Goal: Task Accomplishment & Management: Use online tool/utility

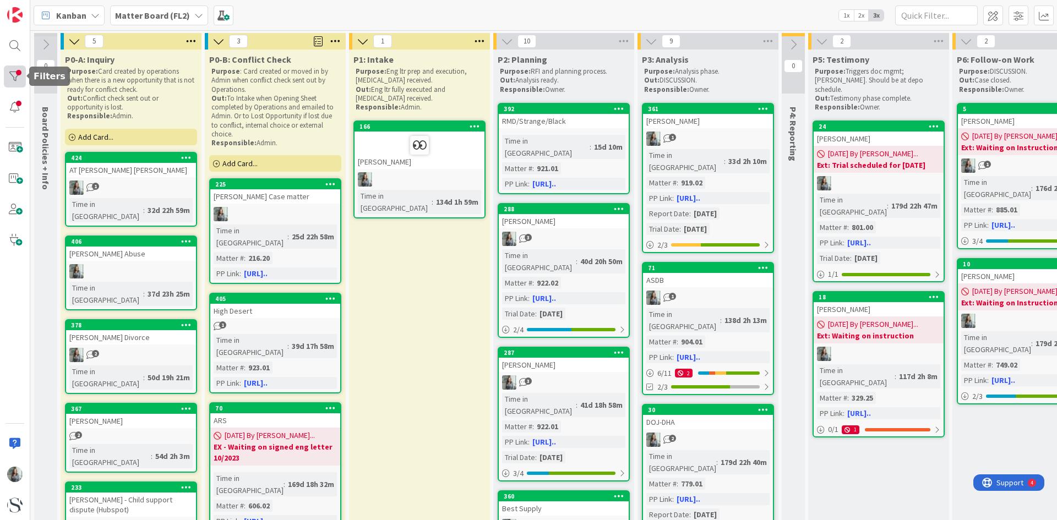
click at [9, 74] on div at bounding box center [15, 77] width 22 height 22
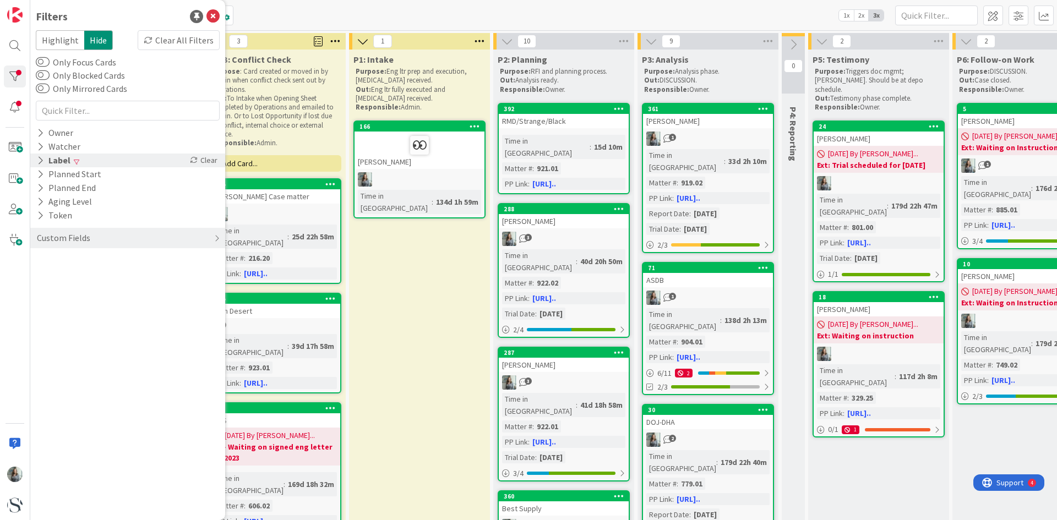
click at [40, 156] on icon at bounding box center [40, 160] width 7 height 9
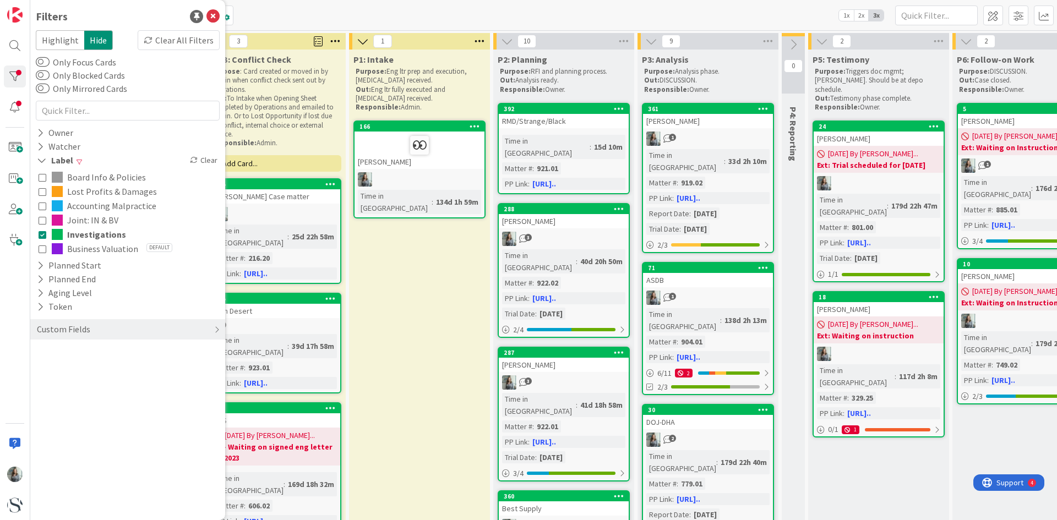
click at [42, 237] on icon at bounding box center [43, 235] width 8 height 8
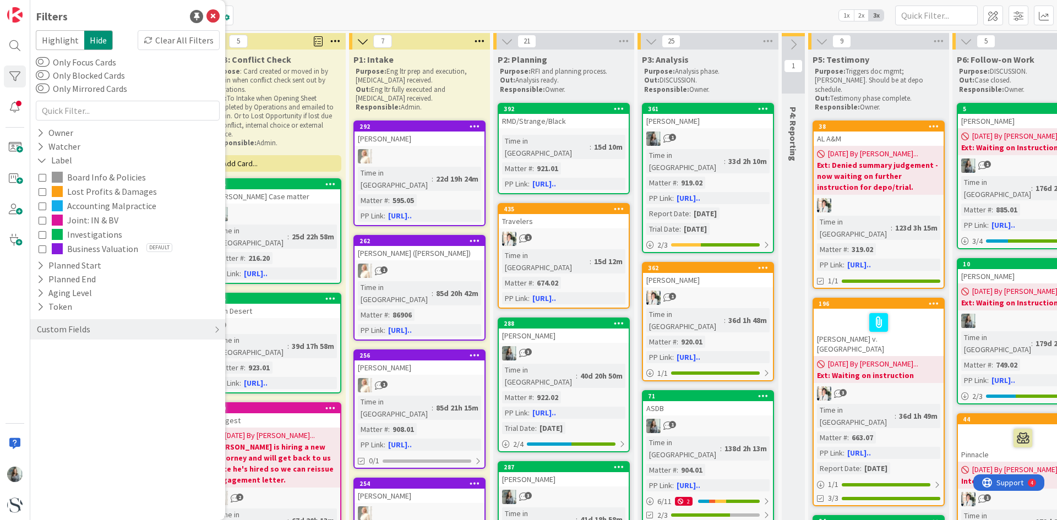
click at [44, 248] on icon at bounding box center [43, 249] width 8 height 8
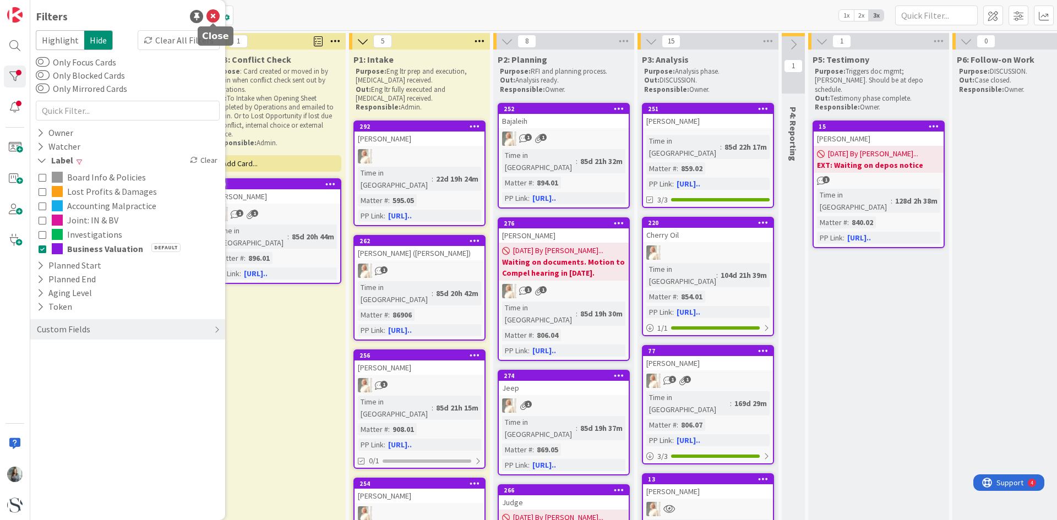
click at [214, 15] on icon at bounding box center [212, 16] width 13 height 13
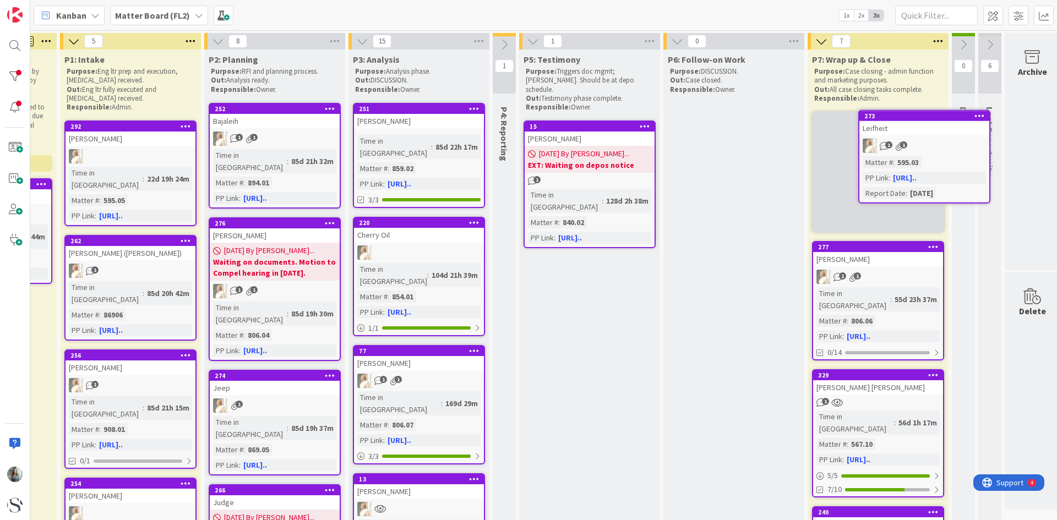
scroll to position [0, 304]
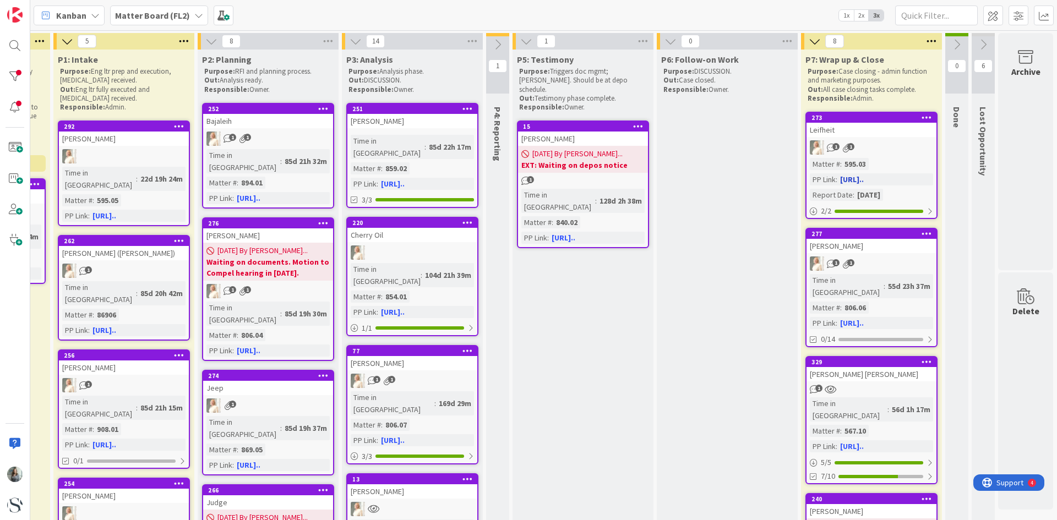
click at [869, 133] on div "Leifheit" at bounding box center [872, 130] width 130 height 14
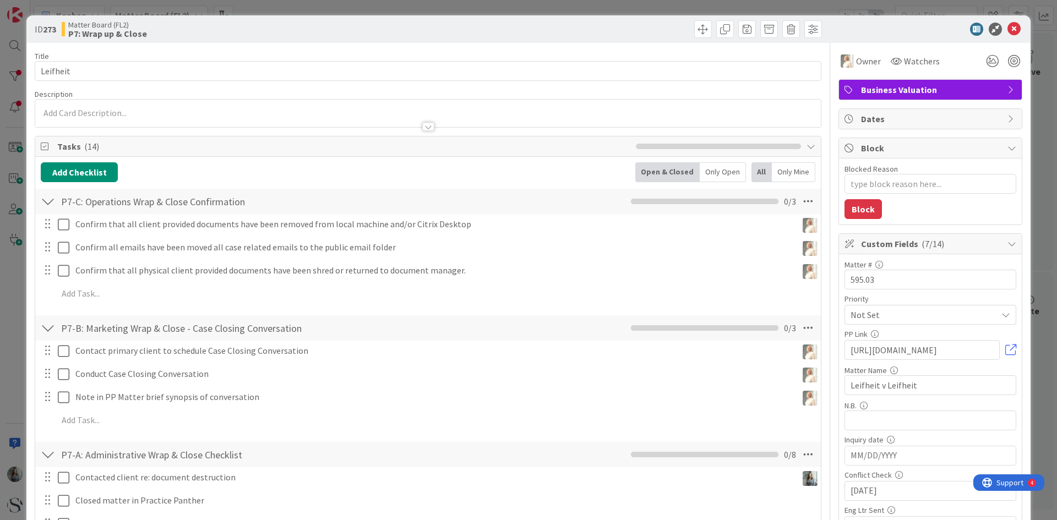
type textarea "x"
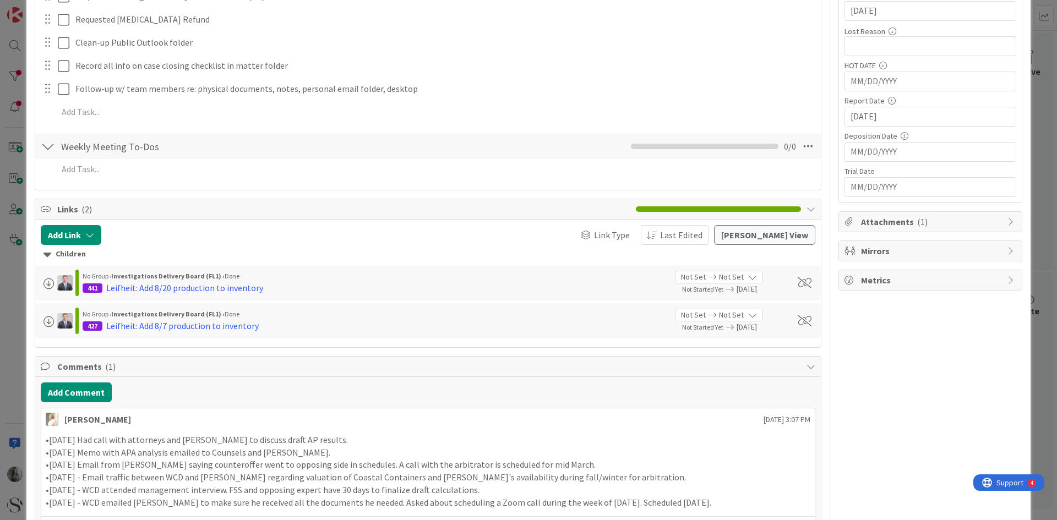
scroll to position [606, 0]
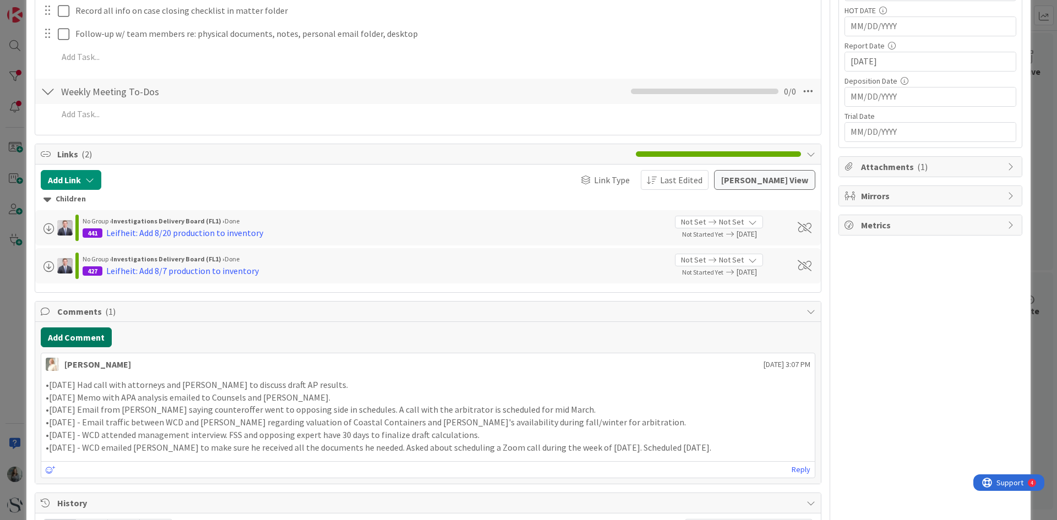
click at [70, 342] on button "Add Comment" at bounding box center [76, 338] width 71 height 20
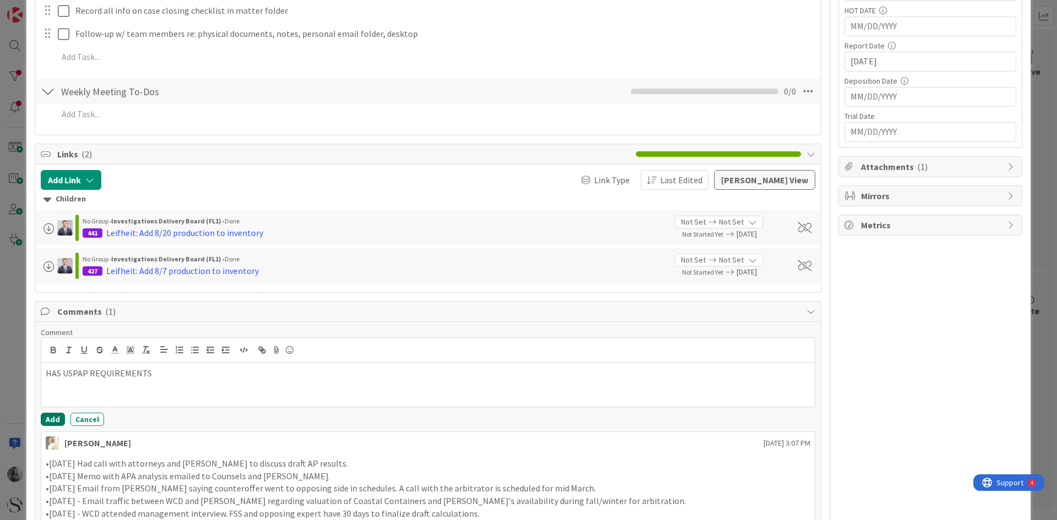
click at [51, 420] on button "Add" at bounding box center [53, 419] width 24 height 13
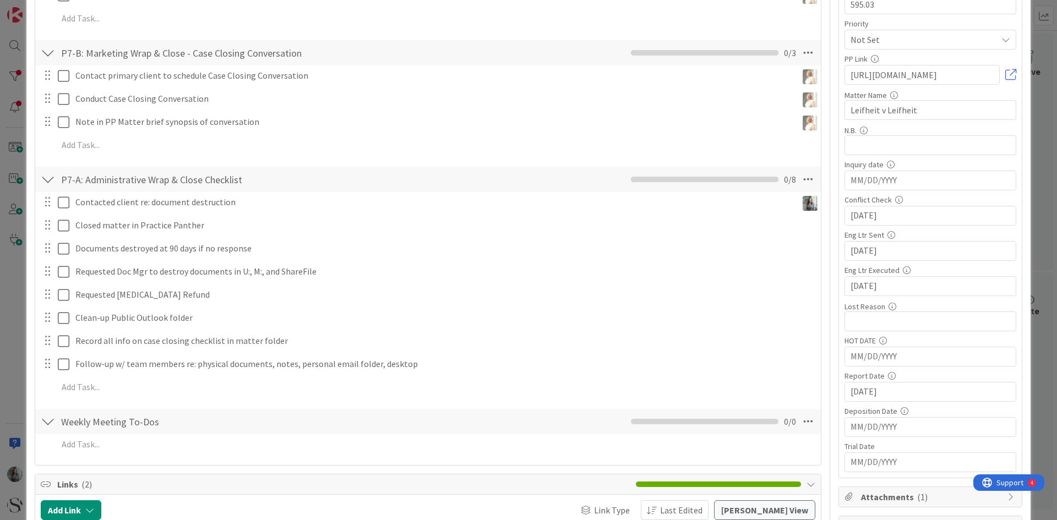
scroll to position [330, 0]
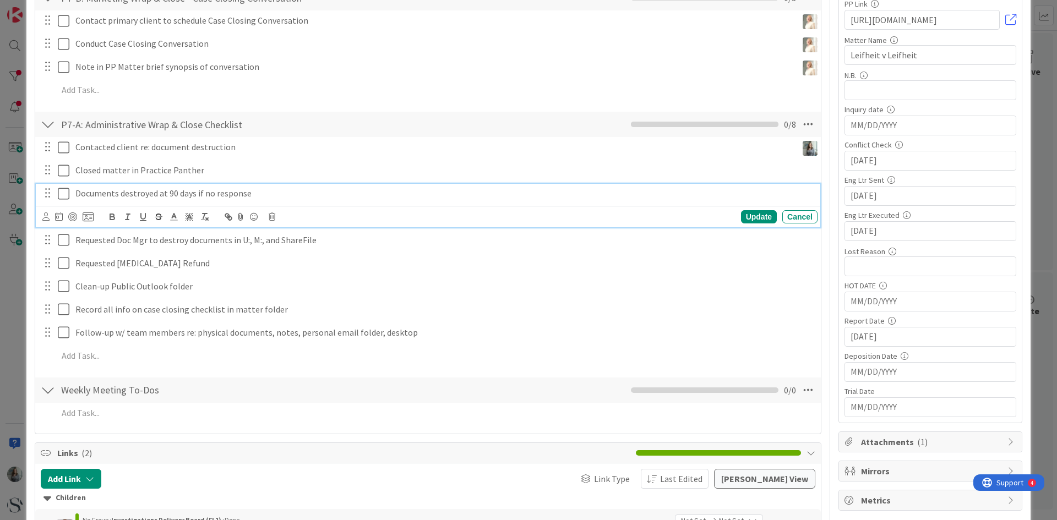
click at [64, 197] on icon at bounding box center [64, 193] width 12 height 13
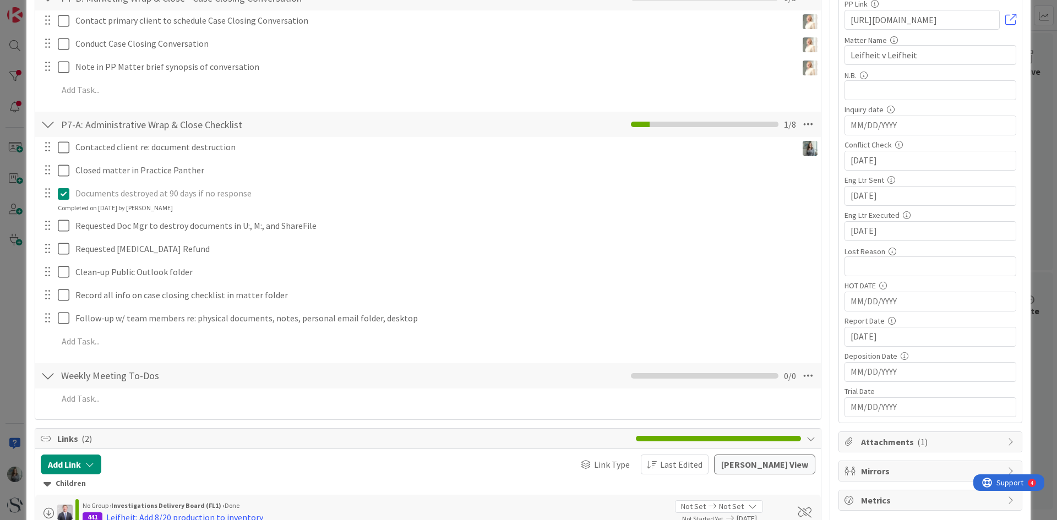
type textarea "x"
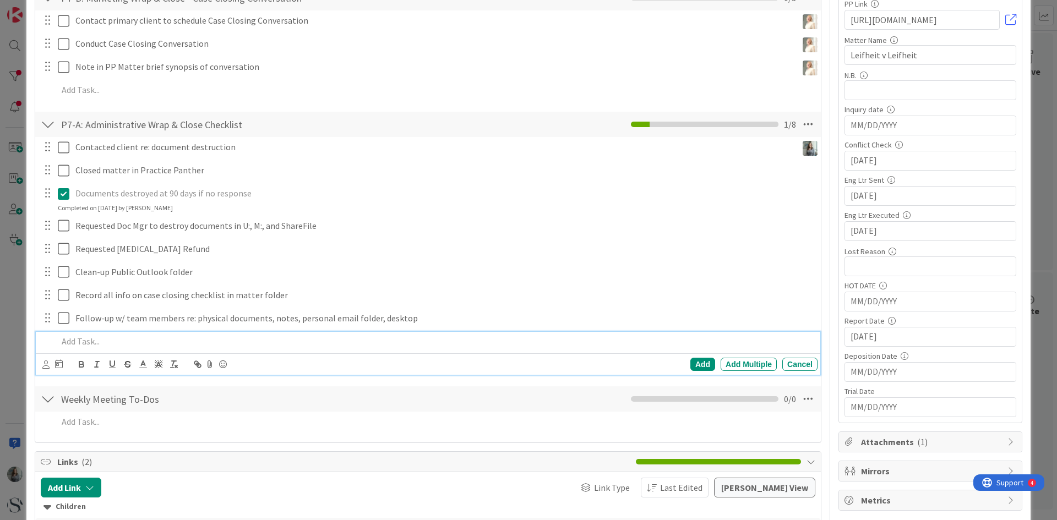
click at [77, 339] on p at bounding box center [435, 341] width 755 height 13
click at [45, 367] on icon at bounding box center [45, 365] width 7 height 8
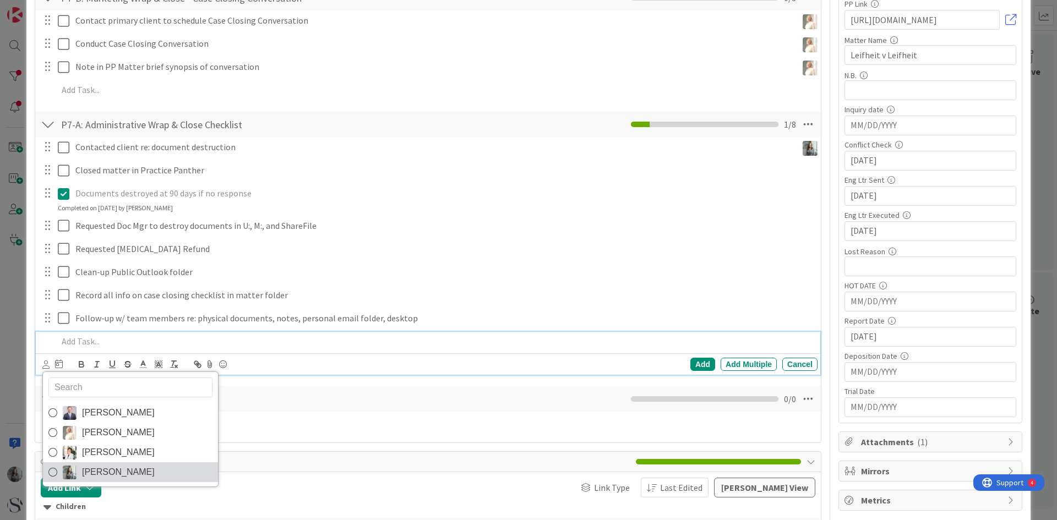
click at [53, 472] on icon at bounding box center [52, 472] width 9 height 17
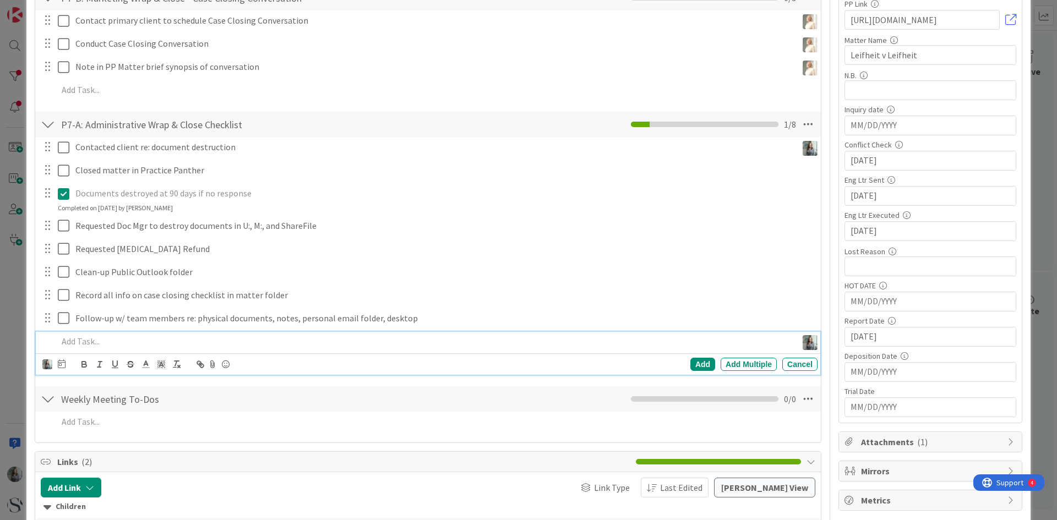
click at [106, 336] on p at bounding box center [425, 341] width 735 height 13
click at [295, 340] on p "Matter has USPAP requirement and cannot be destroyed until" at bounding box center [425, 341] width 735 height 13
click at [58, 365] on icon at bounding box center [62, 364] width 8 height 9
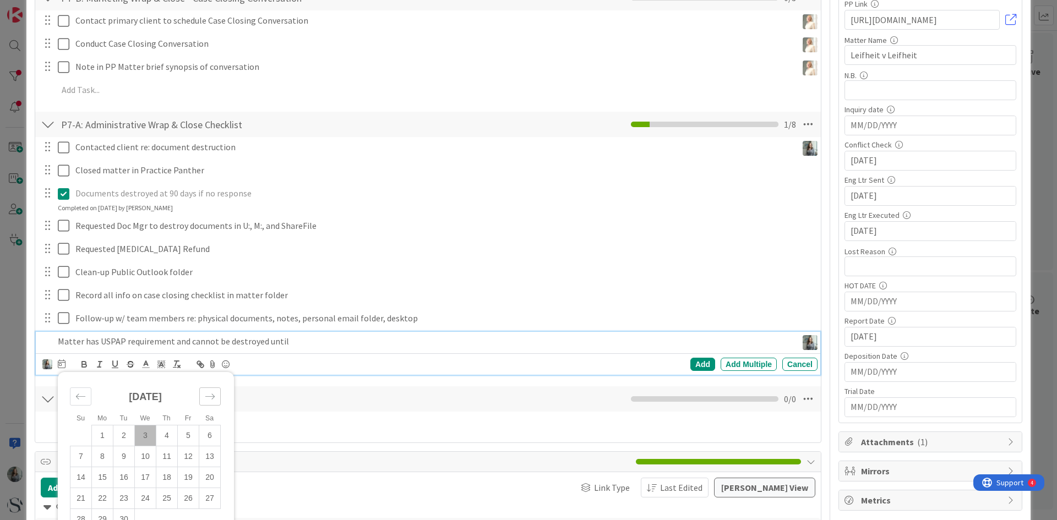
click at [213, 394] on icon "Move forward to switch to the next month." at bounding box center [210, 396] width 10 height 10
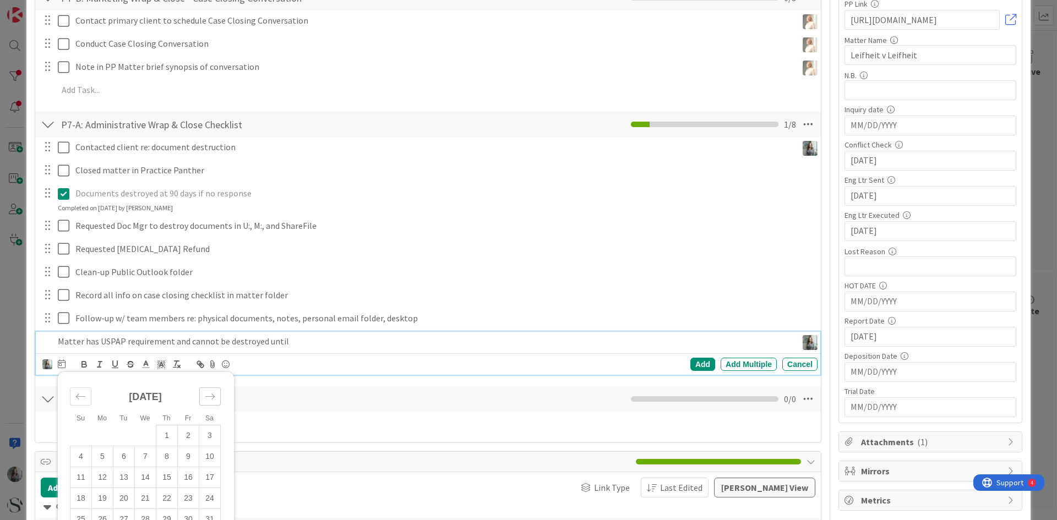
click at [213, 394] on icon "Move forward to switch to the next month." at bounding box center [210, 396] width 10 height 10
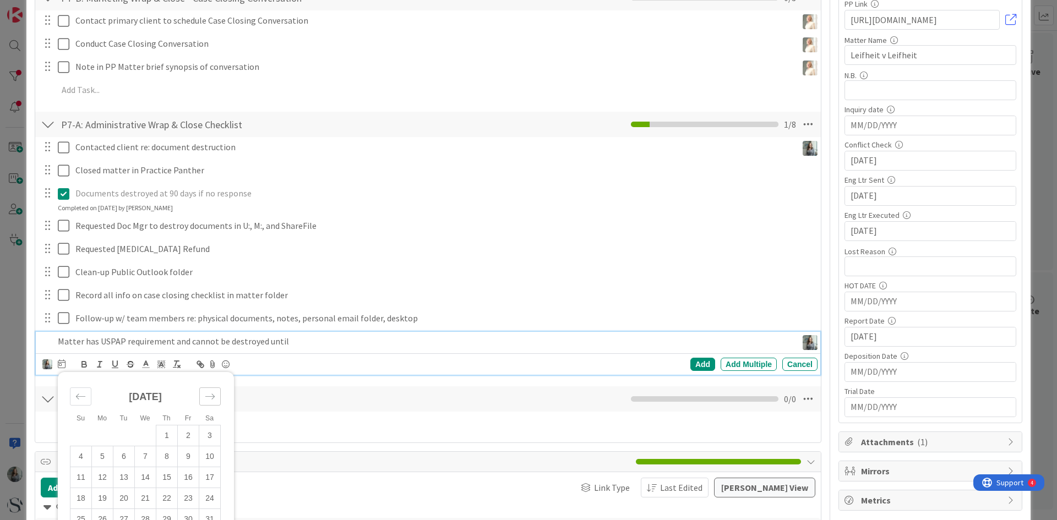
click at [213, 394] on icon "Move forward to switch to the next month." at bounding box center [210, 396] width 10 height 10
click at [292, 344] on p "Matter has USPAP requirement and cannot be destroyed until" at bounding box center [425, 341] width 735 height 13
click at [57, 363] on div "[PERSON_NAME] [PERSON_NAME] [PERSON_NAME] [PERSON_NAME] Su Mo Tu We Th Fr Sa [D…" at bounding box center [53, 364] width 23 height 13
click at [62, 363] on icon at bounding box center [62, 364] width 8 height 9
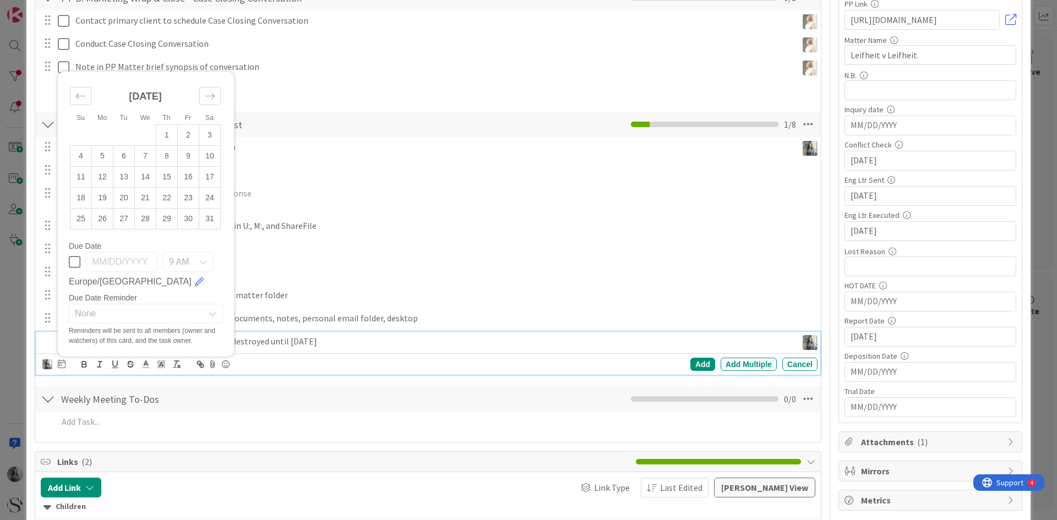
click at [73, 264] on icon at bounding box center [75, 261] width 12 height 13
click at [129, 262] on input "[DATE]" at bounding box center [122, 262] width 72 height 20
drag, startPoint x: 126, startPoint y: 261, endPoint x: 135, endPoint y: 265, distance: 10.8
click at [135, 265] on input "[DATE]" at bounding box center [122, 262] width 72 height 20
type input "[DATE]"
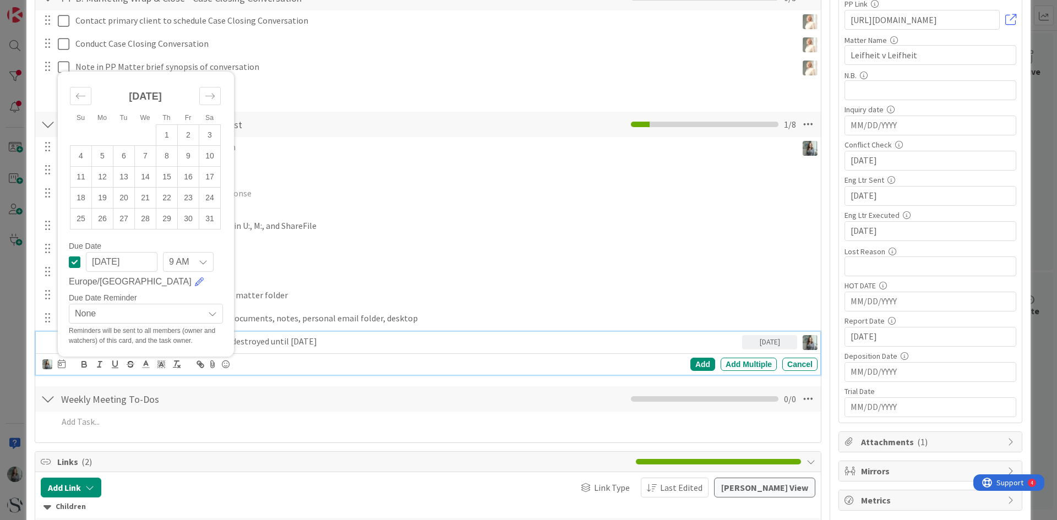
click at [142, 281] on div "[DATE] 9 AM Europe/[GEOGRAPHIC_DATA]" at bounding box center [146, 270] width 154 height 36
click at [195, 281] on link at bounding box center [199, 282] width 9 height 9
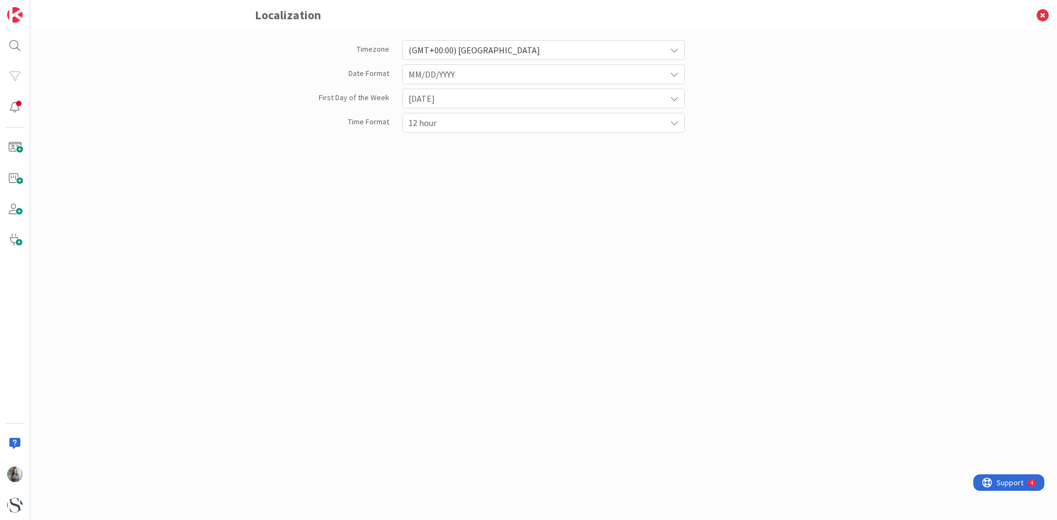
click at [498, 48] on span "(GMT+00:00) [GEOGRAPHIC_DATA]" at bounding box center [535, 49] width 252 height 15
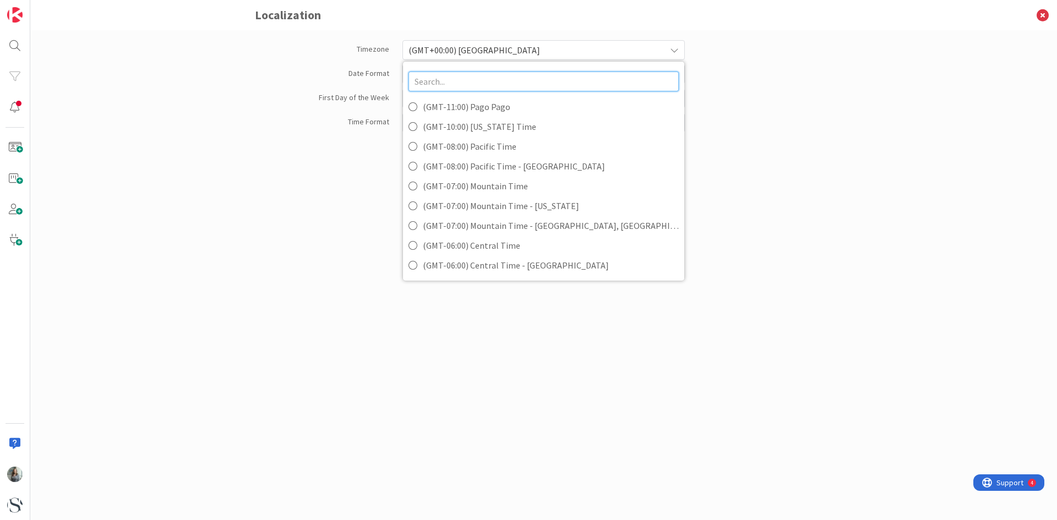
click at [500, 78] on input "text" at bounding box center [544, 82] width 270 height 20
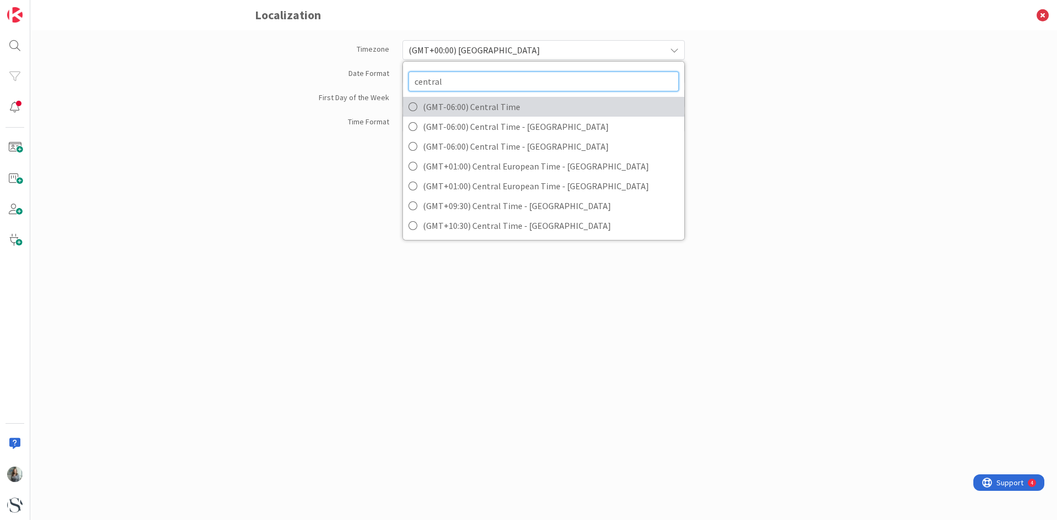
type input "central"
click at [477, 106] on span "(GMT-06:00) Central Time" at bounding box center [551, 107] width 256 height 17
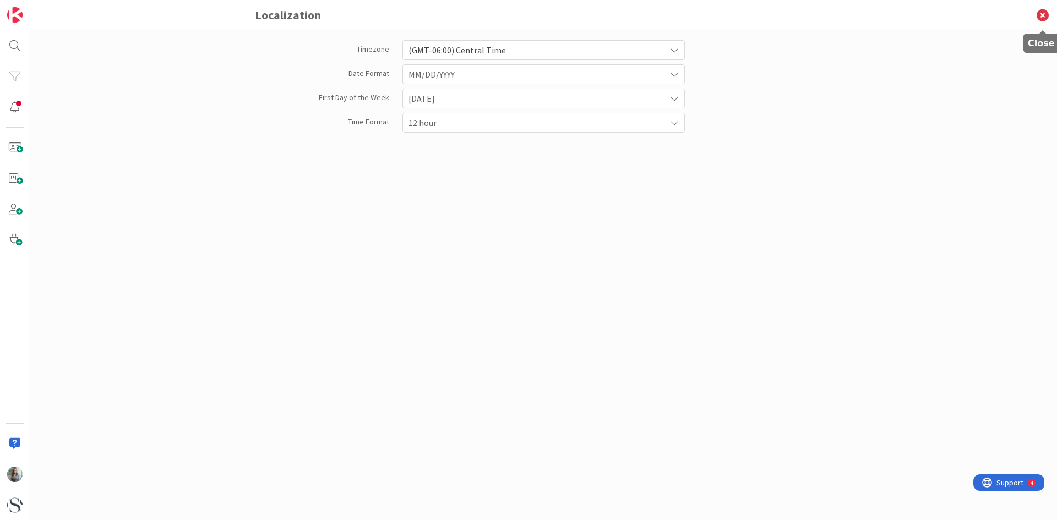
click at [1044, 18] on icon at bounding box center [1043, 15] width 29 height 30
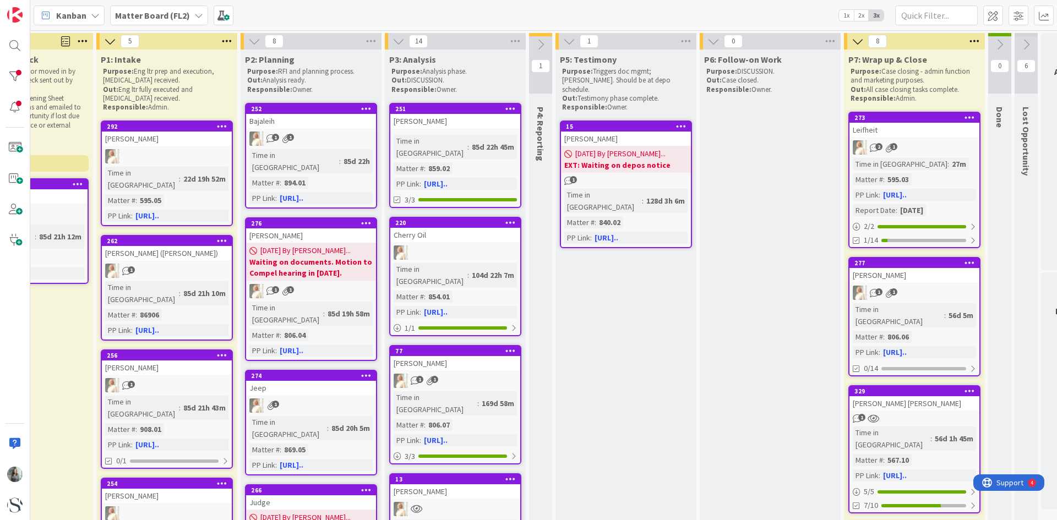
scroll to position [0, 304]
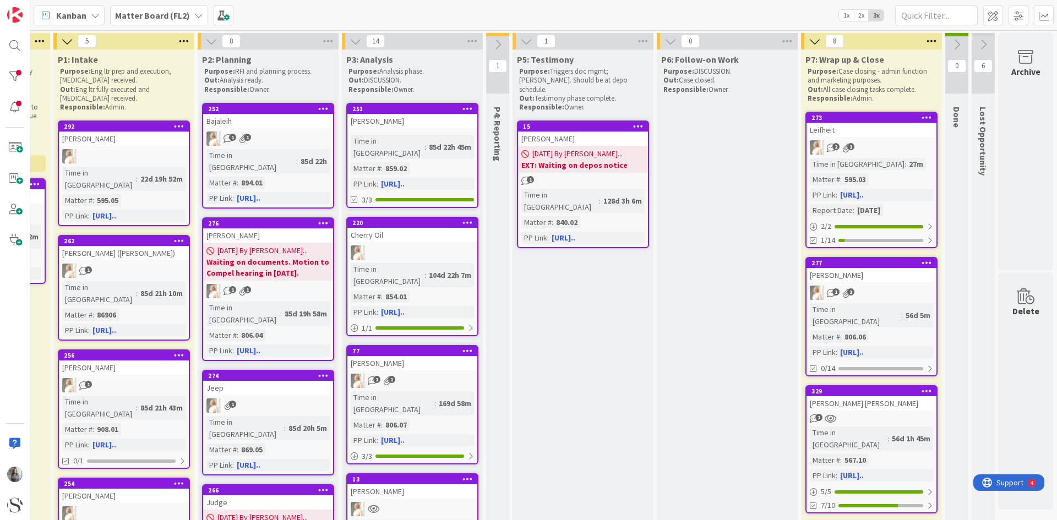
drag, startPoint x: 765, startPoint y: 513, endPoint x: 48, endPoint y: 15, distance: 873.1
click at [906, 160] on div "27m" at bounding box center [916, 164] width 20 height 12
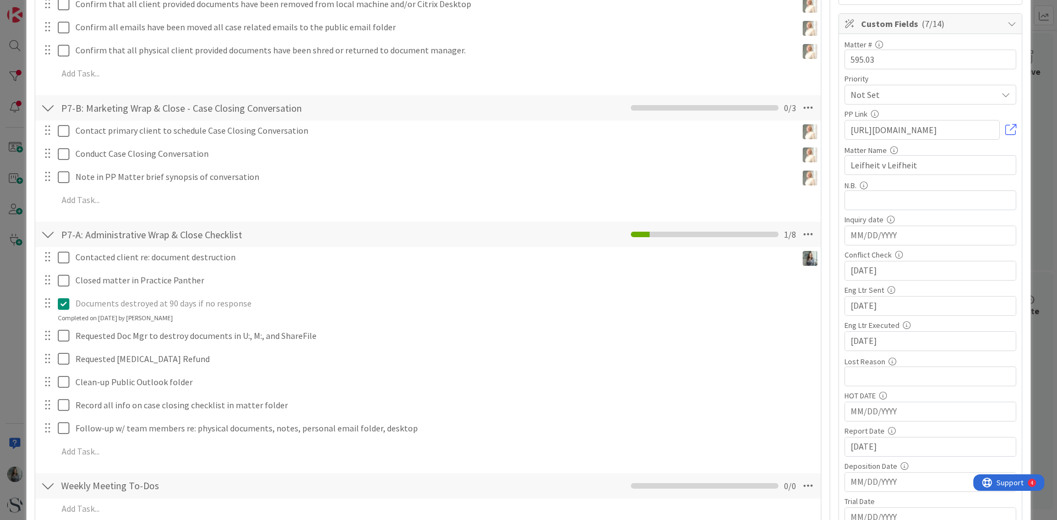
scroll to position [275, 0]
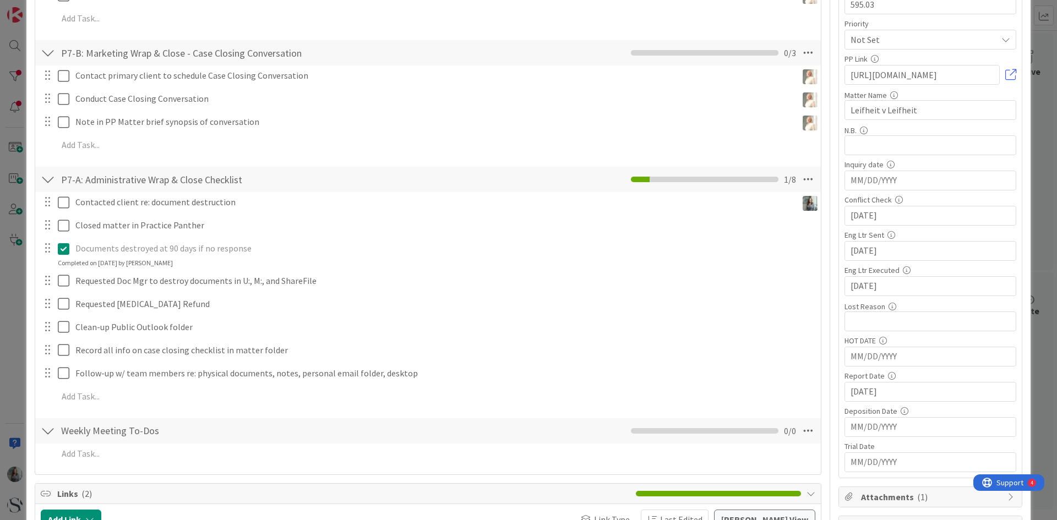
drag, startPoint x: 89, startPoint y: 250, endPoint x: 59, endPoint y: 249, distance: 29.7
click at [59, 249] on icon at bounding box center [64, 248] width 12 height 13
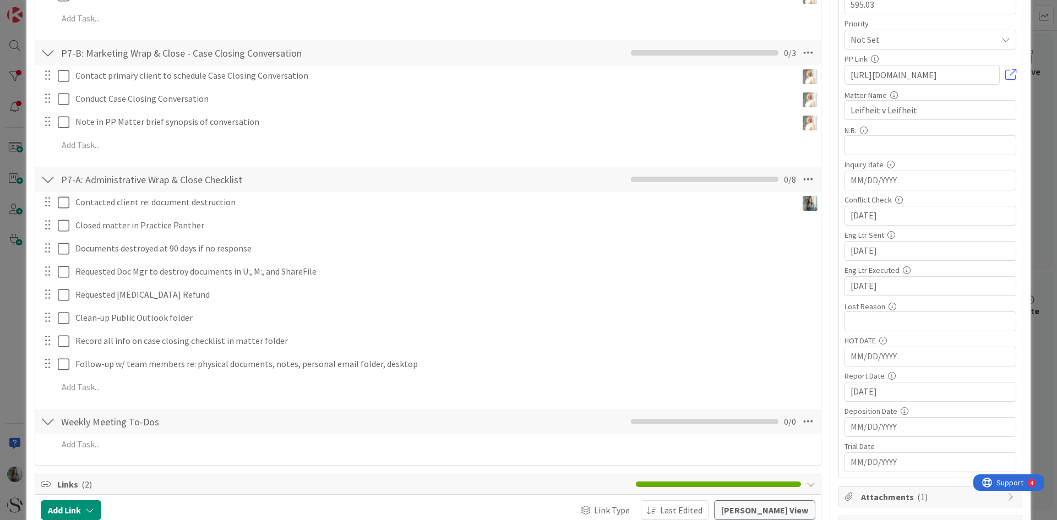
click at [50, 246] on div at bounding box center [47, 248] width 14 height 17
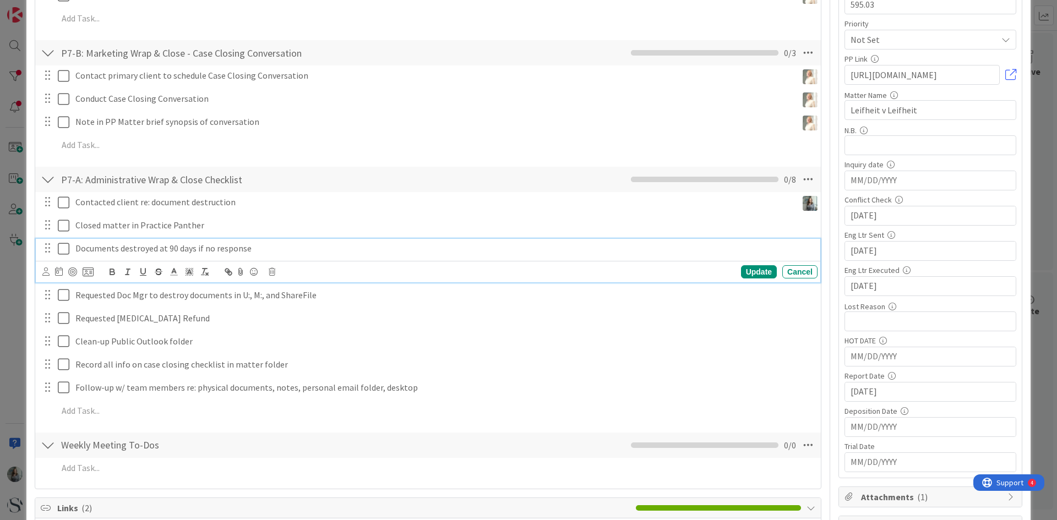
click at [102, 248] on p "Documents destroyed at 90 days if no response" at bounding box center [444, 248] width 738 height 13
click at [276, 270] on div "Update Cancel" at bounding box center [429, 271] width 775 height 15
click at [271, 275] on icon at bounding box center [272, 272] width 7 height 8
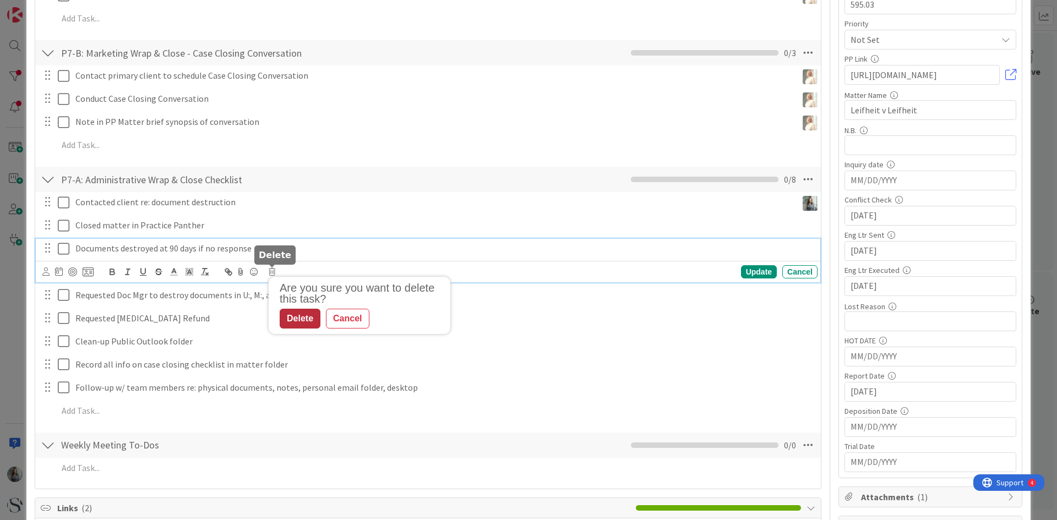
click at [298, 324] on div "Delete" at bounding box center [300, 319] width 41 height 20
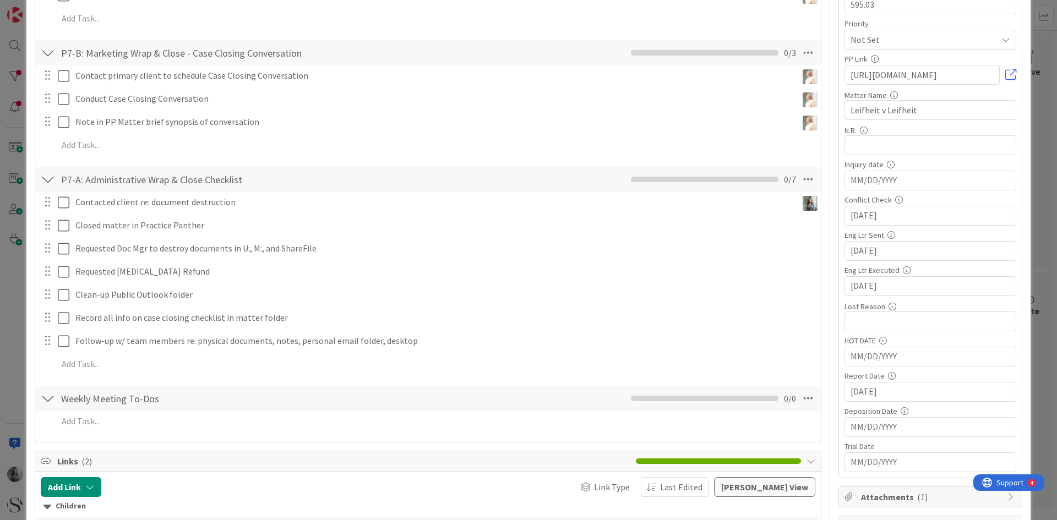
type textarea "x"
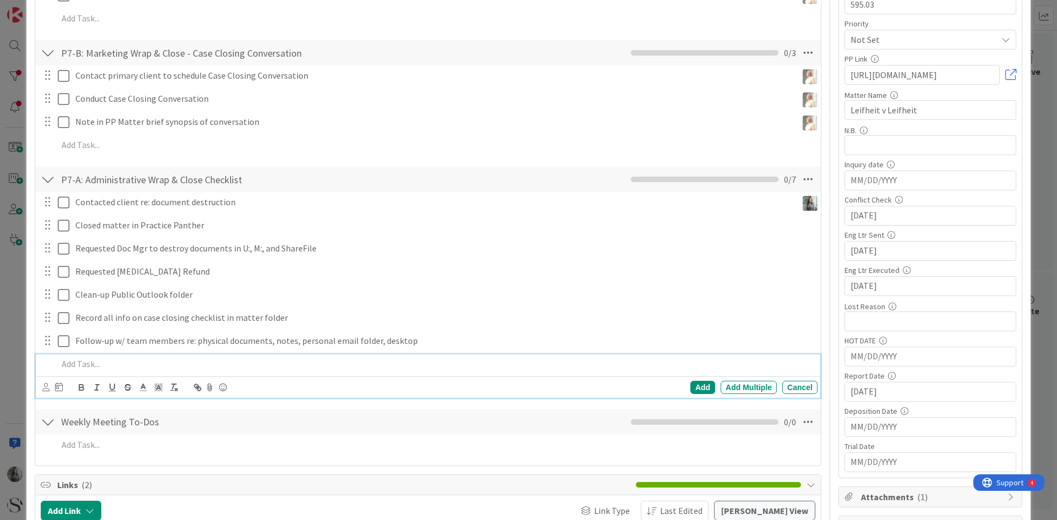
click at [90, 366] on p at bounding box center [435, 364] width 755 height 13
click at [75, 363] on p "Documents have USPAP requirement and cannot be destroyed until [DATE]" at bounding box center [435, 364] width 755 height 13
click at [62, 383] on icon at bounding box center [59, 387] width 8 height 9
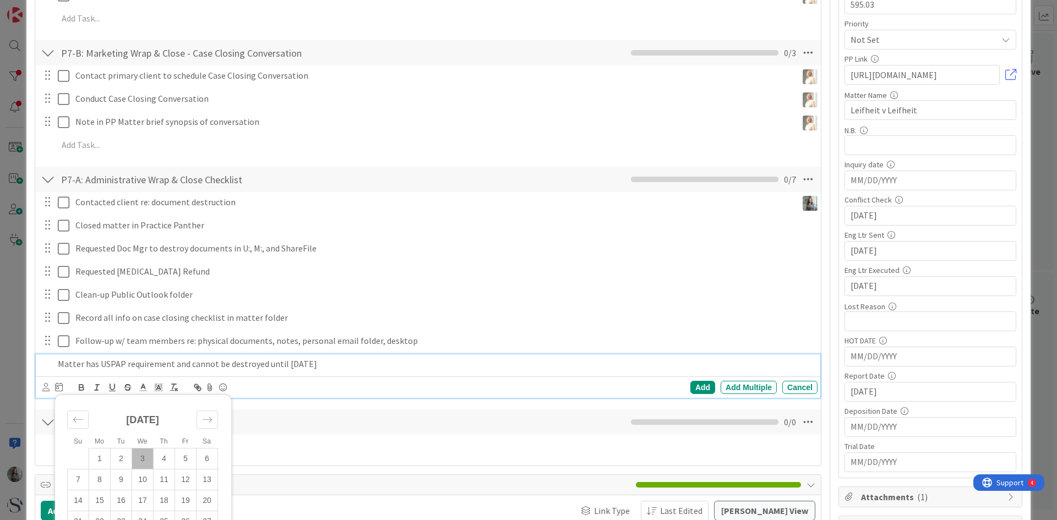
scroll to position [440, 0]
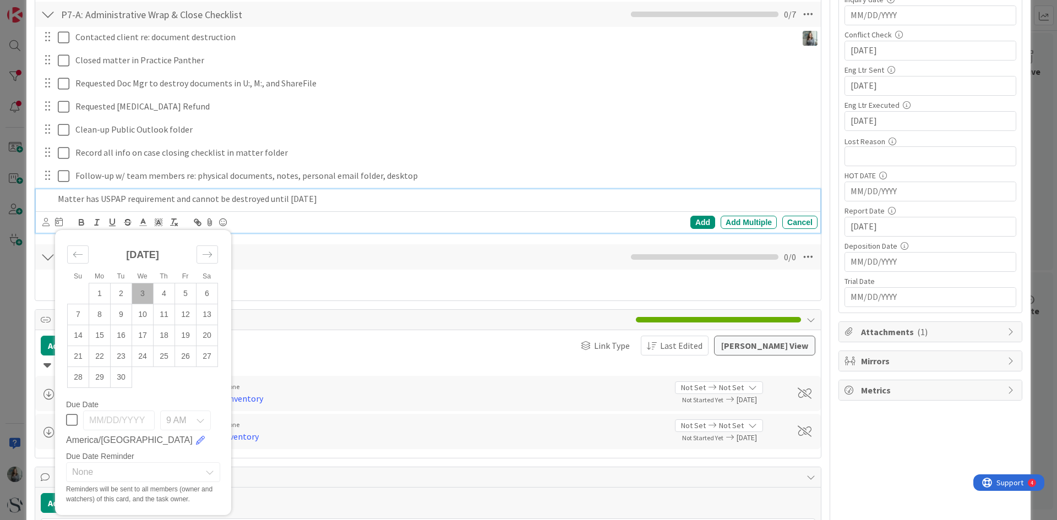
click at [70, 422] on icon at bounding box center [72, 420] width 12 height 13
click at [101, 422] on input "[DATE]" at bounding box center [119, 421] width 72 height 20
click at [127, 420] on input "[DATE]" at bounding box center [119, 421] width 72 height 20
drag, startPoint x: 124, startPoint y: 418, endPoint x: 134, endPoint y: 420, distance: 10.0
click at [134, 420] on input "[DATE]" at bounding box center [119, 421] width 72 height 20
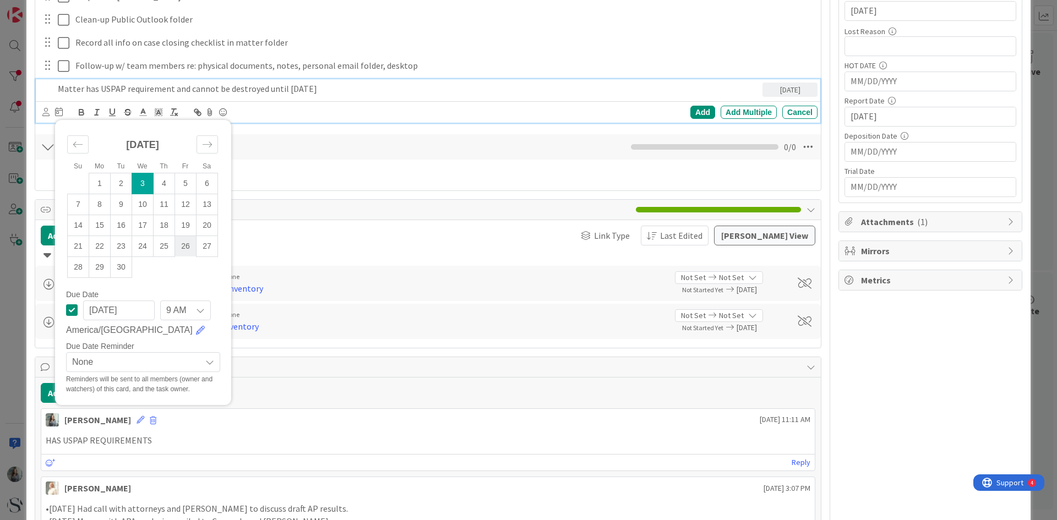
scroll to position [496, 0]
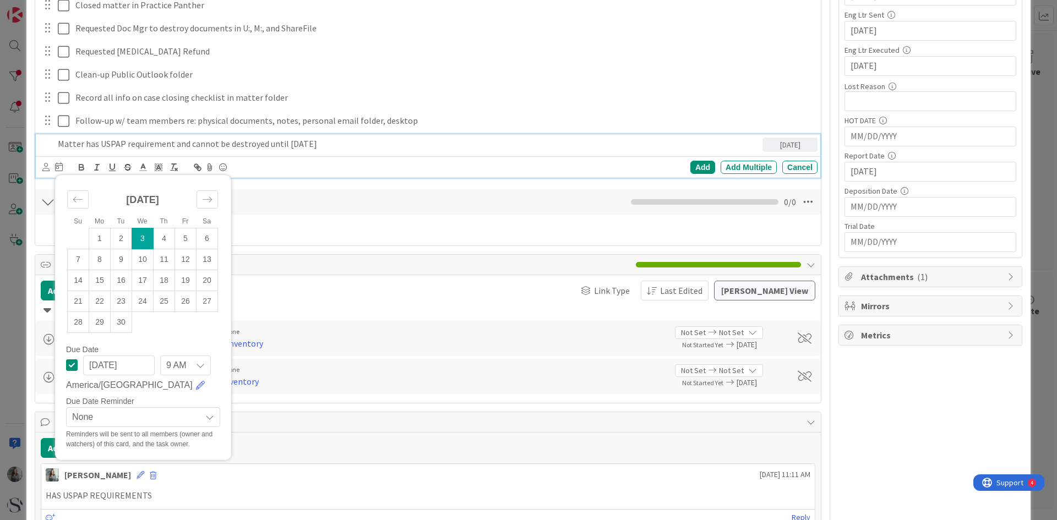
type input "[DATE]"
click at [276, 278] on div "Add Link Link Type Last Edited [PERSON_NAME] View Children No Group › Investiga…" at bounding box center [428, 339] width 786 height 128
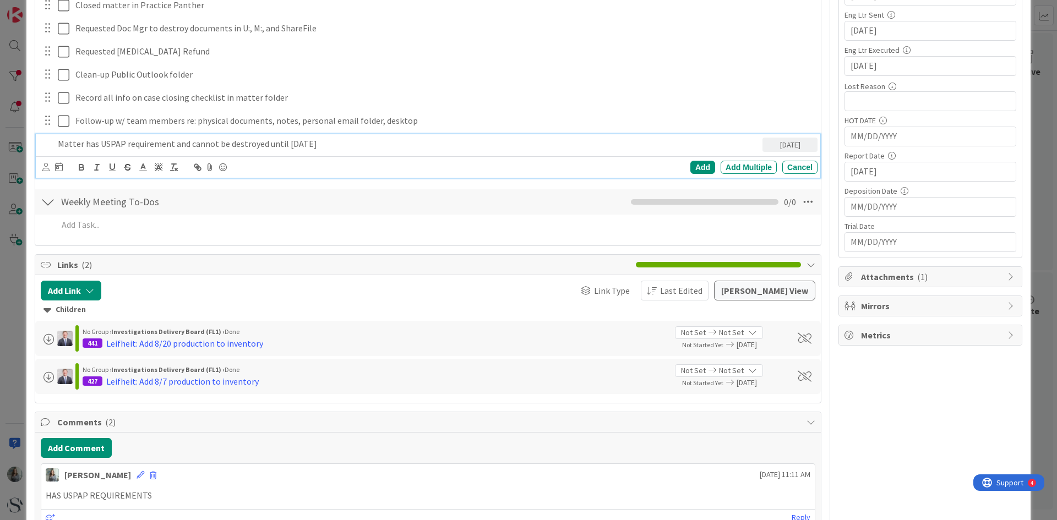
click at [80, 139] on p "Matter has USPAP requirement and cannot be destroyed until [DATE]" at bounding box center [408, 144] width 700 height 13
click at [41, 170] on div "Su Mo Tu We Th Fr Sa [DATE] 1 2 3 4 5 6 7 8 9 10 11 12 13 14 15 16 17 18 19 20 …" at bounding box center [428, 166] width 785 height 21
click at [43, 171] on icon at bounding box center [45, 167] width 7 height 8
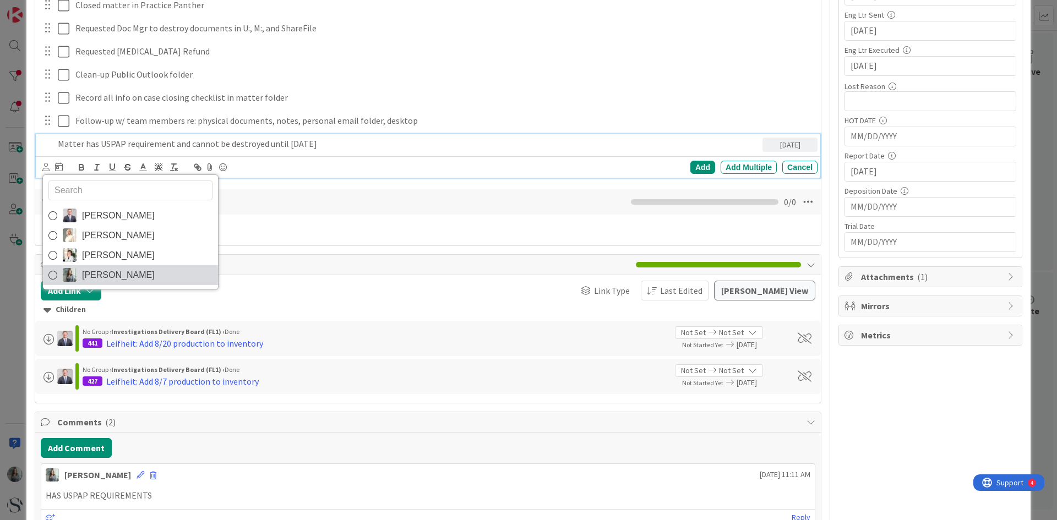
click at [51, 274] on icon at bounding box center [52, 275] width 9 height 17
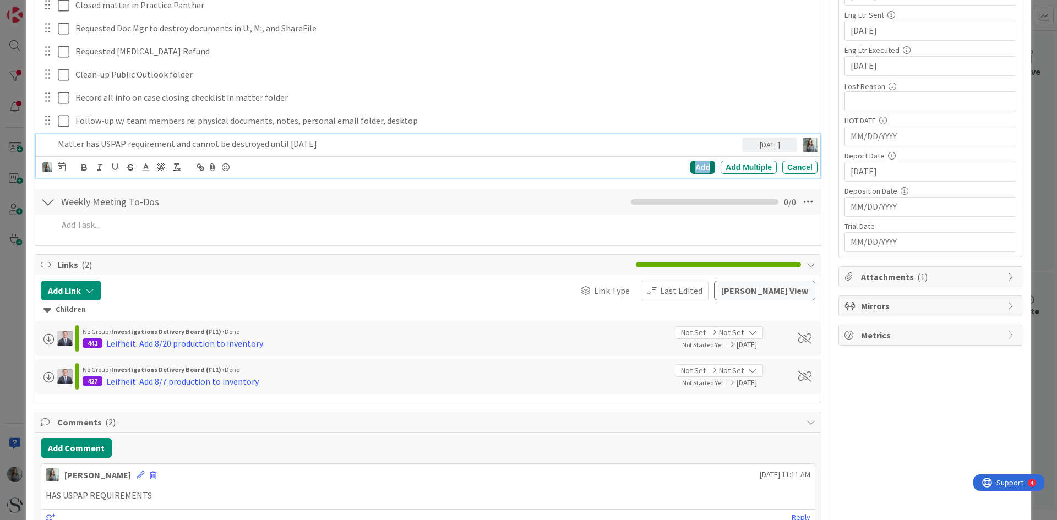
click at [697, 162] on div "Add" at bounding box center [702, 167] width 25 height 13
type textarea "x"
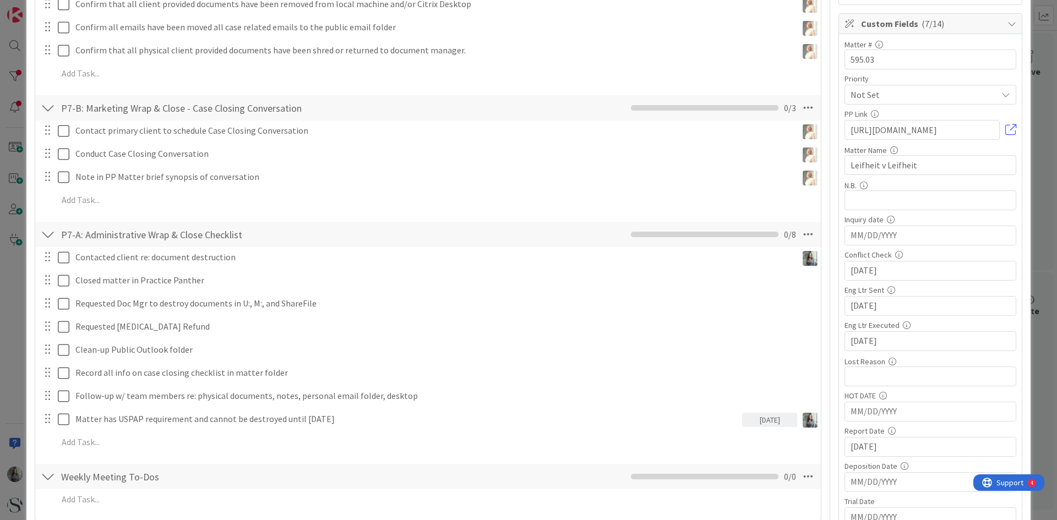
scroll to position [165, 0]
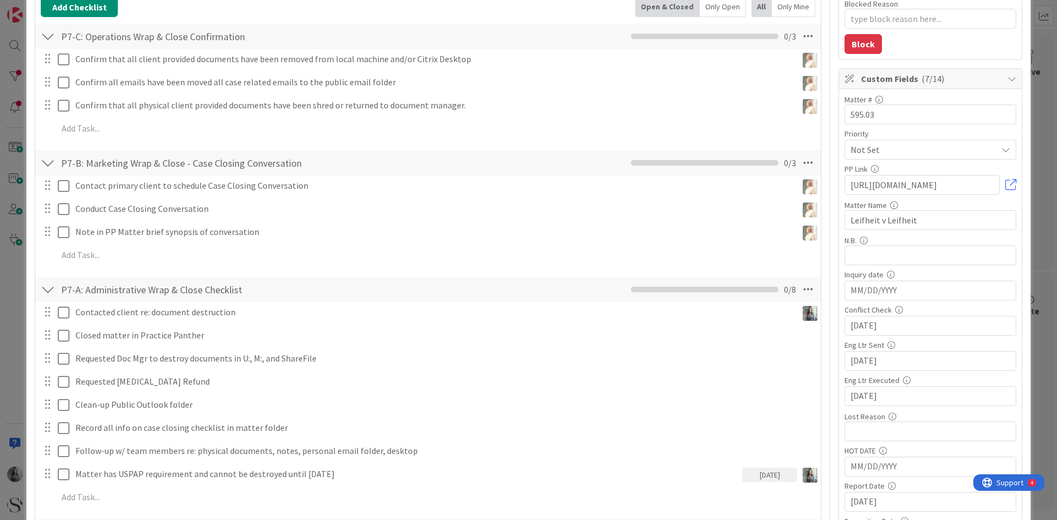
click at [49, 186] on div at bounding box center [47, 185] width 14 height 17
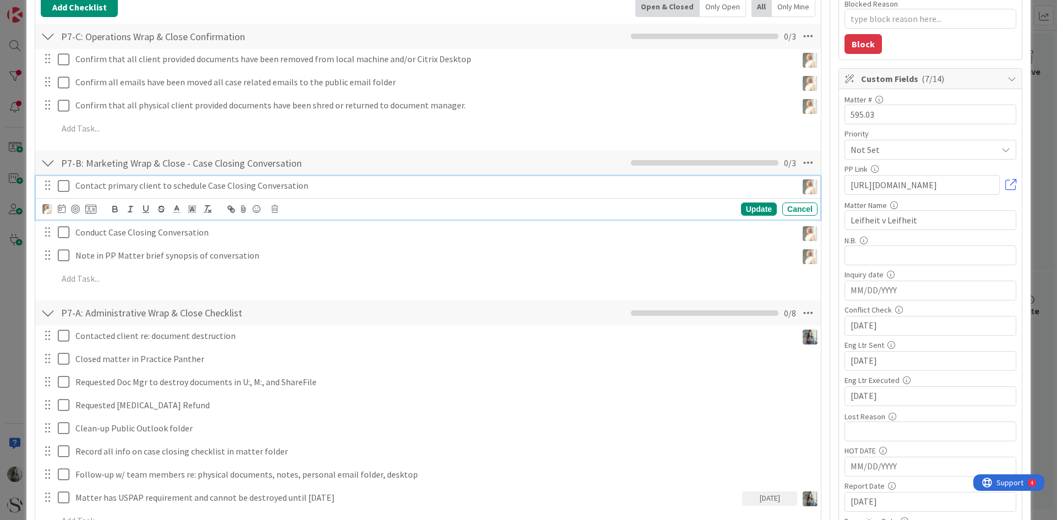
drag, startPoint x: 93, startPoint y: 187, endPoint x: 248, endPoint y: 182, distance: 155.4
click at [248, 182] on p "Contact primary client to schedule Case Closing Conversation" at bounding box center [433, 186] width 717 height 13
drag, startPoint x: 344, startPoint y: 185, endPoint x: 61, endPoint y: 186, distance: 283.6
click at [61, 186] on div "Contact primary client to schedule Case Closing Conversation" at bounding box center [428, 185] width 777 height 19
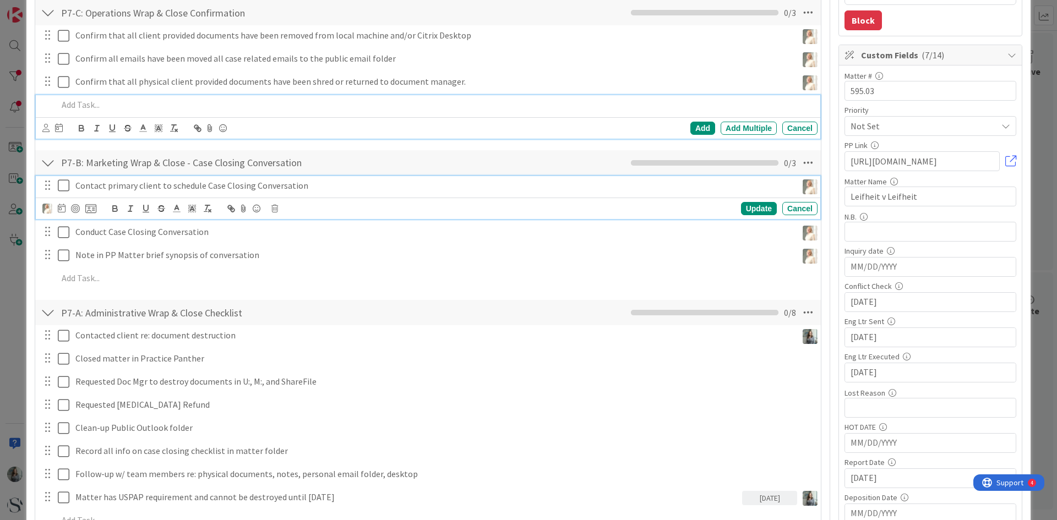
click at [463, 133] on div "Add Add Multiple Cancel" at bounding box center [428, 116] width 785 height 43
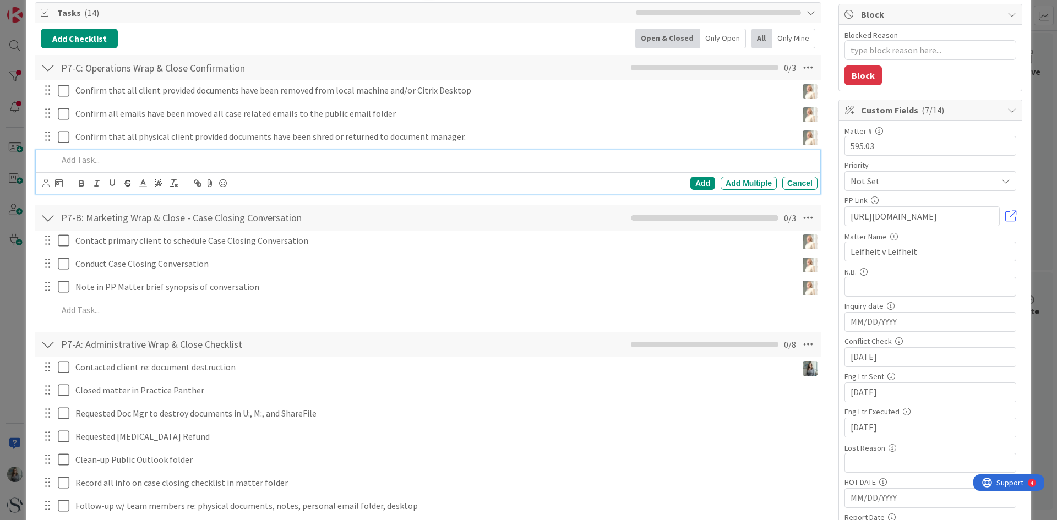
scroll to position [79, 0]
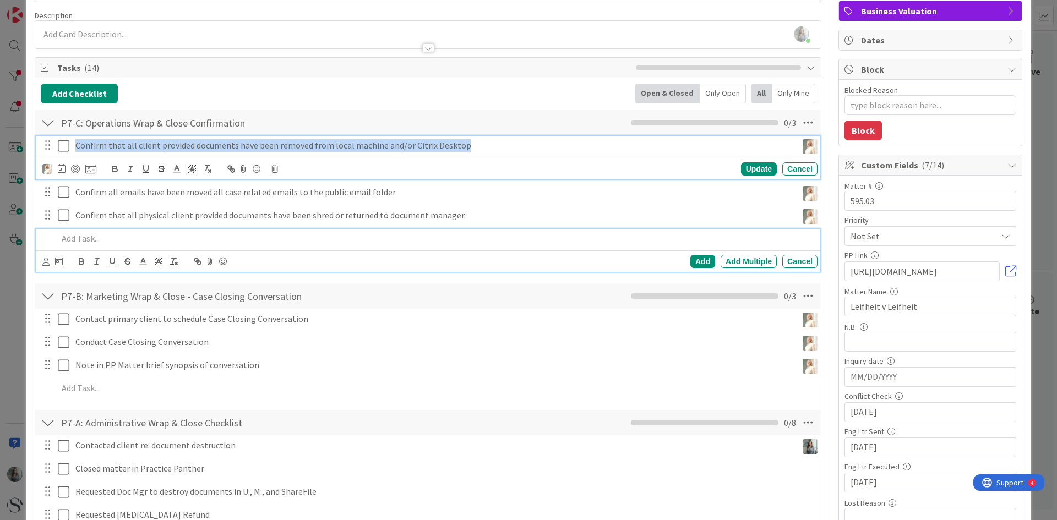
drag, startPoint x: 77, startPoint y: 146, endPoint x: 465, endPoint y: 143, distance: 388.2
click at [465, 143] on p "Confirm that all client provided documents have been removed from local machine…" at bounding box center [433, 145] width 717 height 13
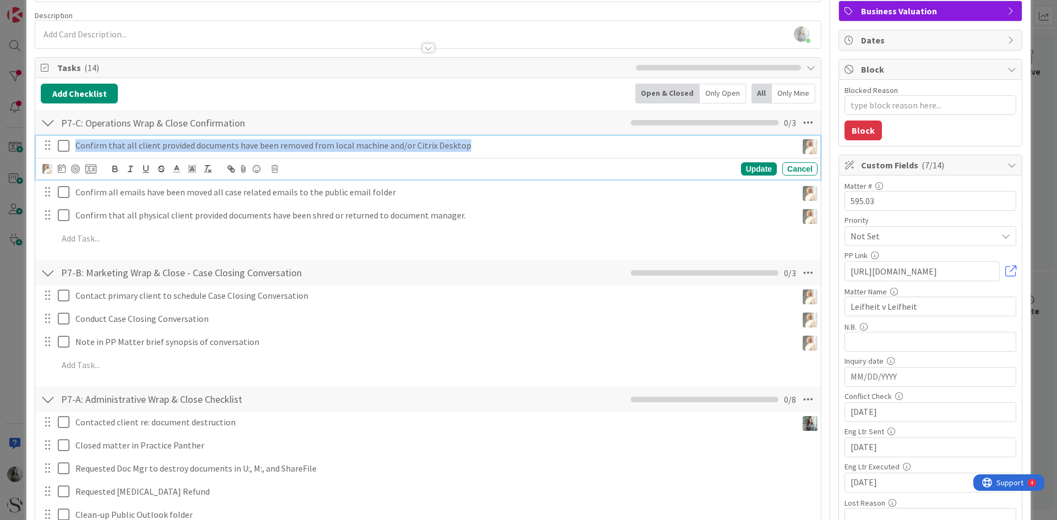
copy p "Confirm that all client provided documents have been removed from local machine…"
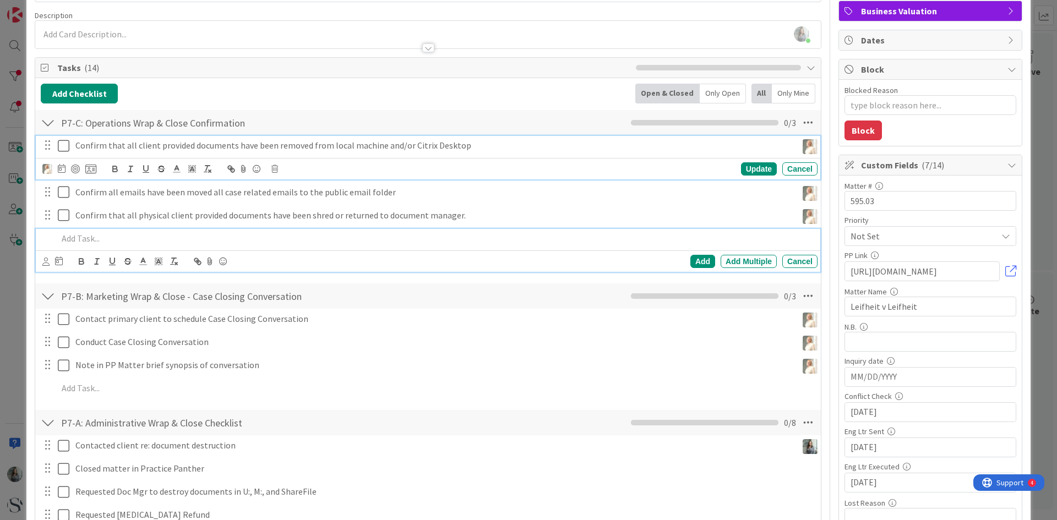
click at [113, 236] on p at bounding box center [435, 238] width 755 height 13
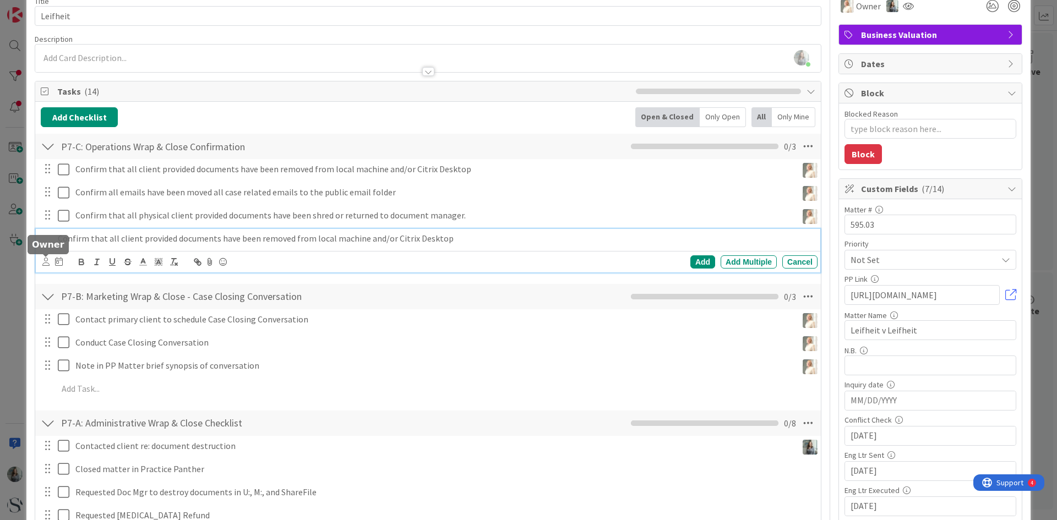
click at [47, 260] on icon at bounding box center [45, 262] width 7 height 8
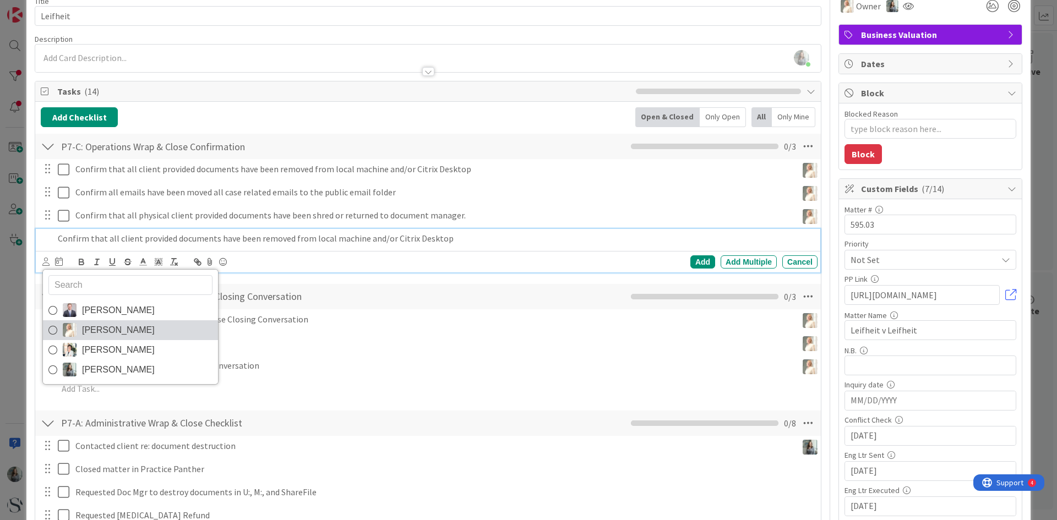
scroll to position [110, 0]
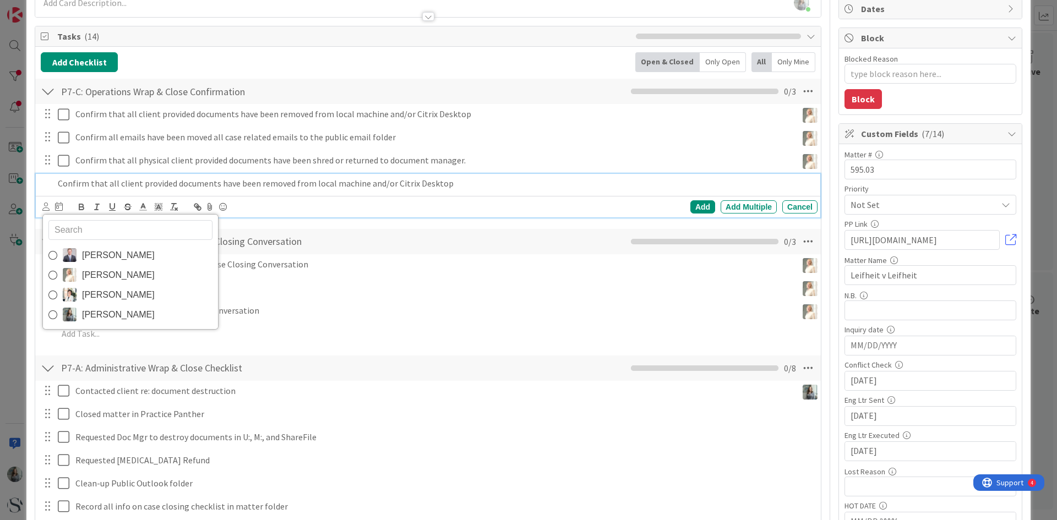
click at [63, 187] on p "Confirm that all client provided documents have been removed from local machine…" at bounding box center [435, 183] width 755 height 13
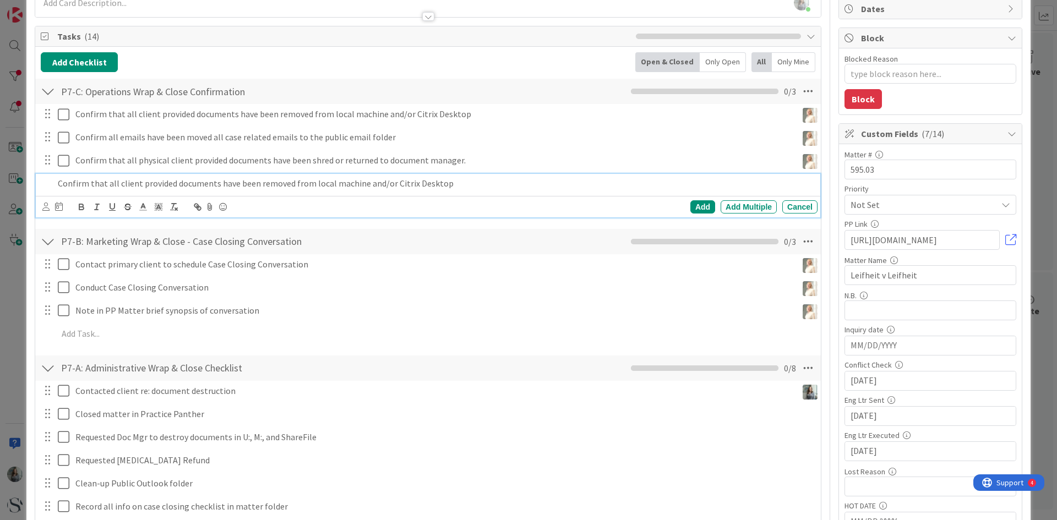
click at [60, 187] on p "Confirm that all client provided documents have been removed from local machine…" at bounding box center [435, 183] width 755 height 13
click at [692, 209] on div "Add" at bounding box center [702, 206] width 25 height 13
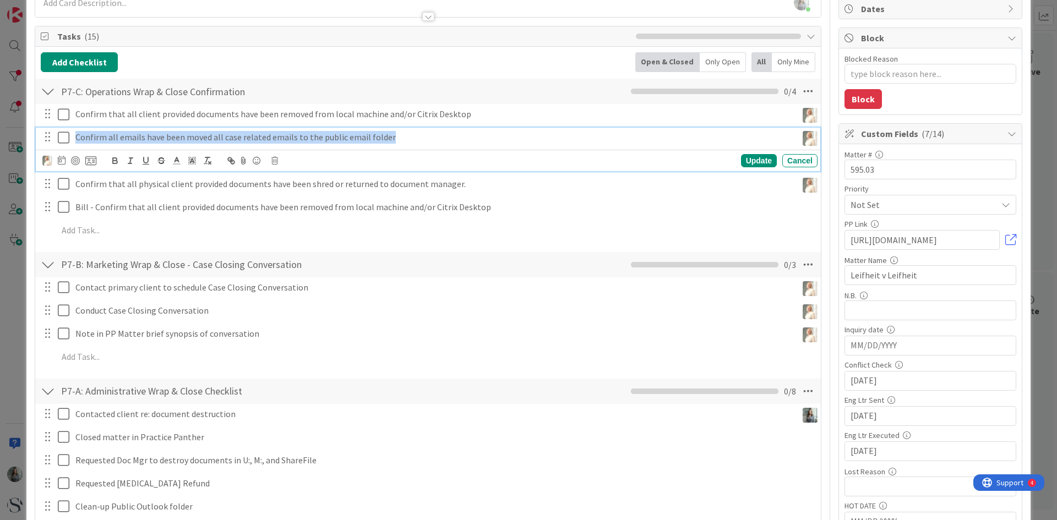
drag, startPoint x: 385, startPoint y: 140, endPoint x: 68, endPoint y: 135, distance: 317.2
click at [68, 135] on div "Confirm all emails have been moved all case related emails to the public email …" at bounding box center [428, 137] width 777 height 19
copy p "Confirm all emails have been moved all case related emails to the public email …"
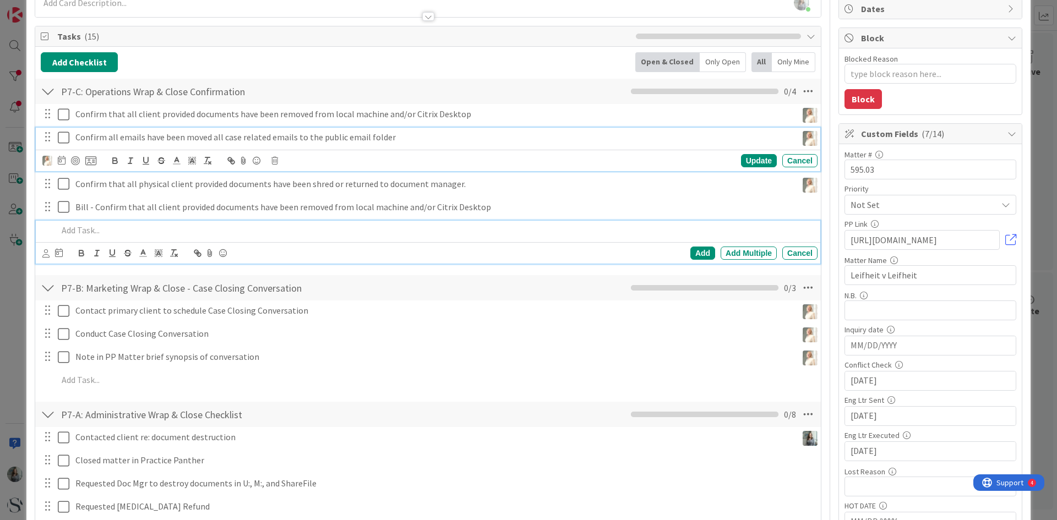
click at [99, 233] on p at bounding box center [435, 230] width 755 height 13
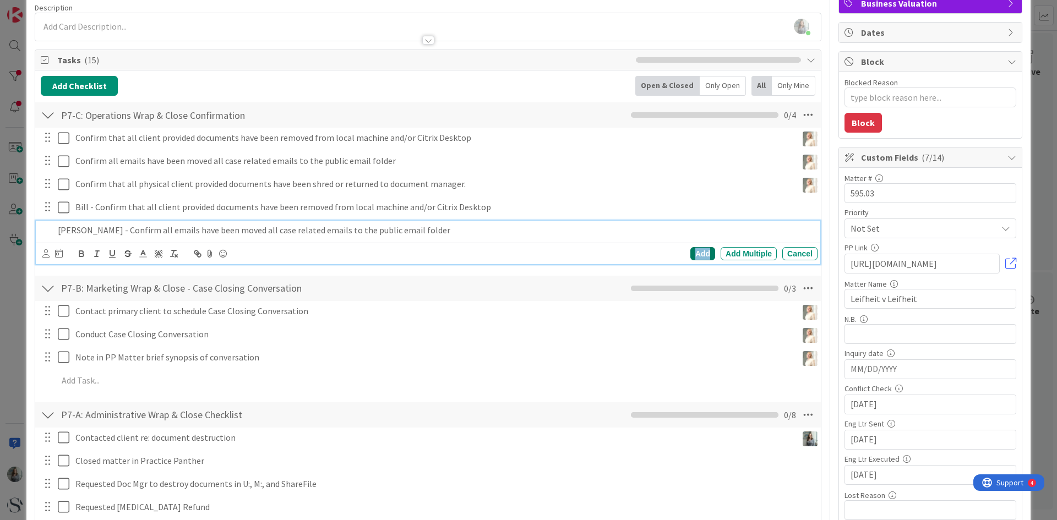
click at [699, 252] on div "Add" at bounding box center [702, 253] width 25 height 13
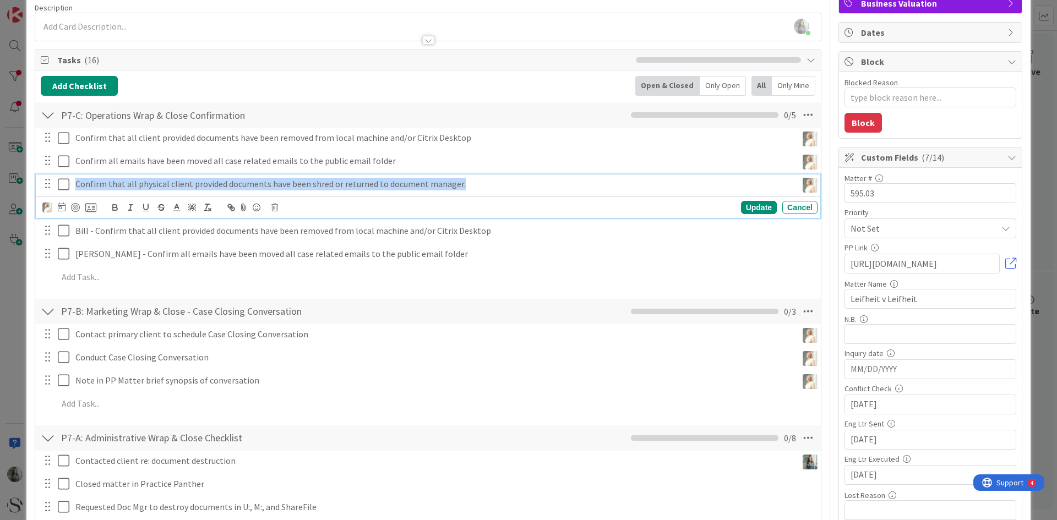
drag, startPoint x: 77, startPoint y: 186, endPoint x: 476, endPoint y: 184, distance: 399.2
click at [476, 184] on p "Confirm that all physical client provided documents have been shred or returned…" at bounding box center [433, 184] width 717 height 13
copy p "Confirm that all physical client provided documents have been shred or returned…"
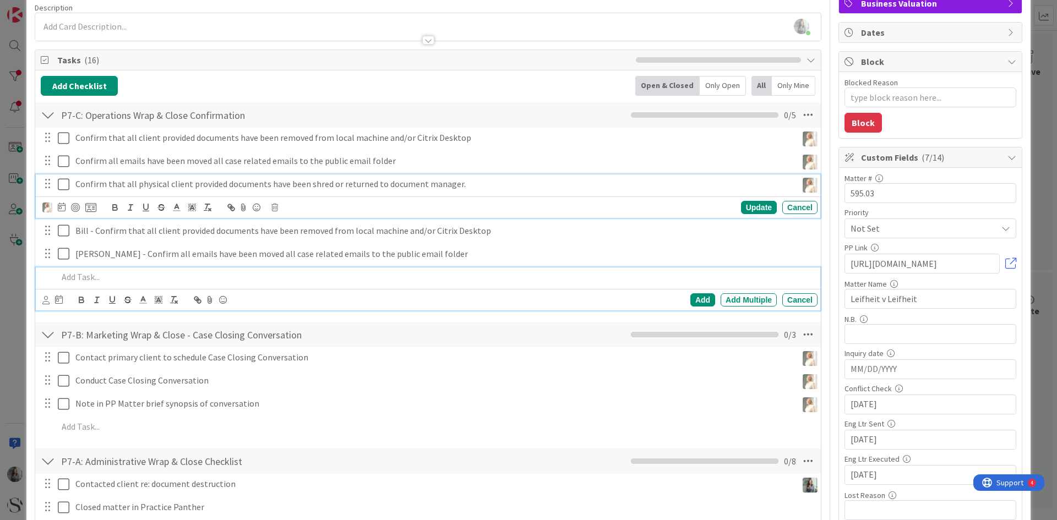
click at [96, 274] on p at bounding box center [435, 277] width 755 height 13
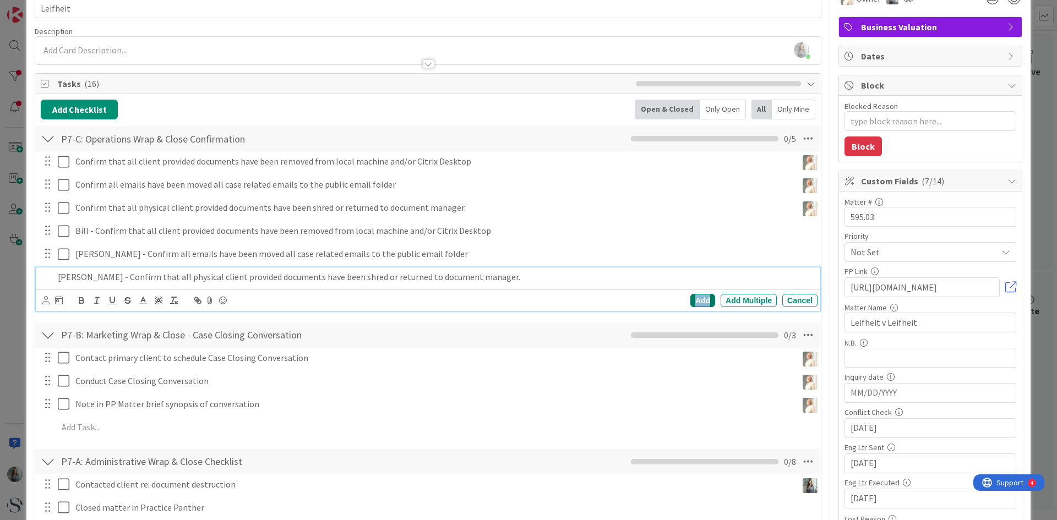
click at [690, 306] on div "Add" at bounding box center [702, 300] width 25 height 13
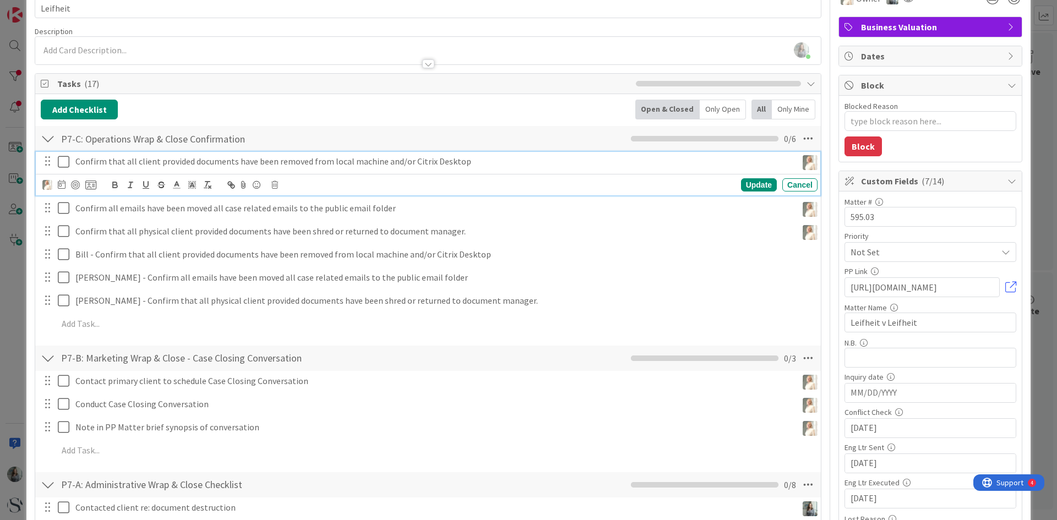
click at [66, 162] on icon at bounding box center [64, 161] width 12 height 13
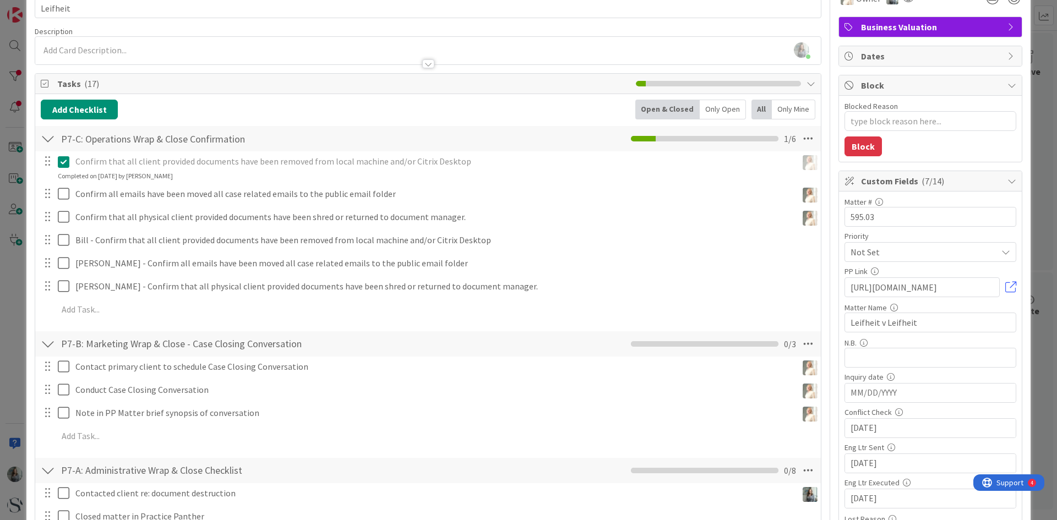
click at [62, 183] on div "Confirm that all client provided documents have been removed from local machine…" at bounding box center [428, 237] width 775 height 172
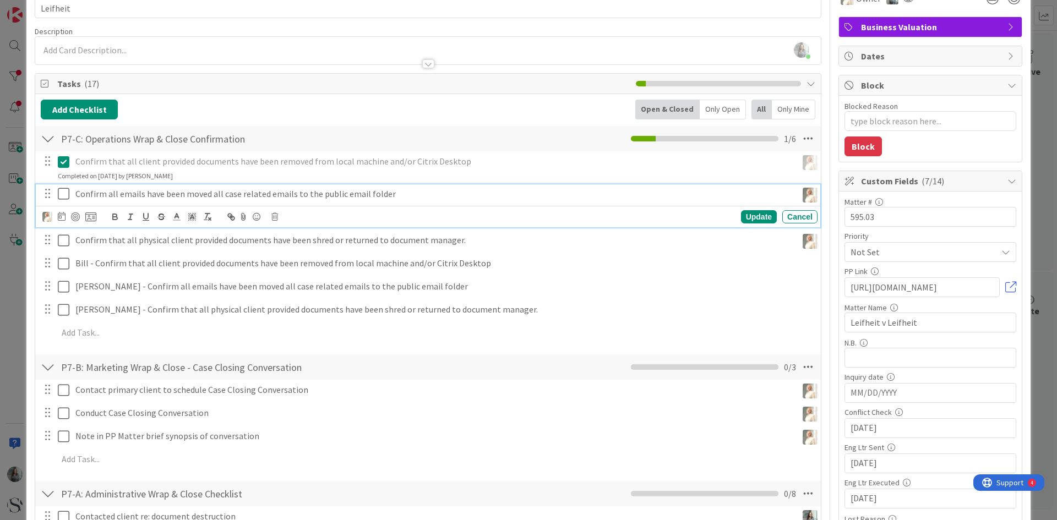
click at [64, 195] on icon at bounding box center [64, 193] width 12 height 13
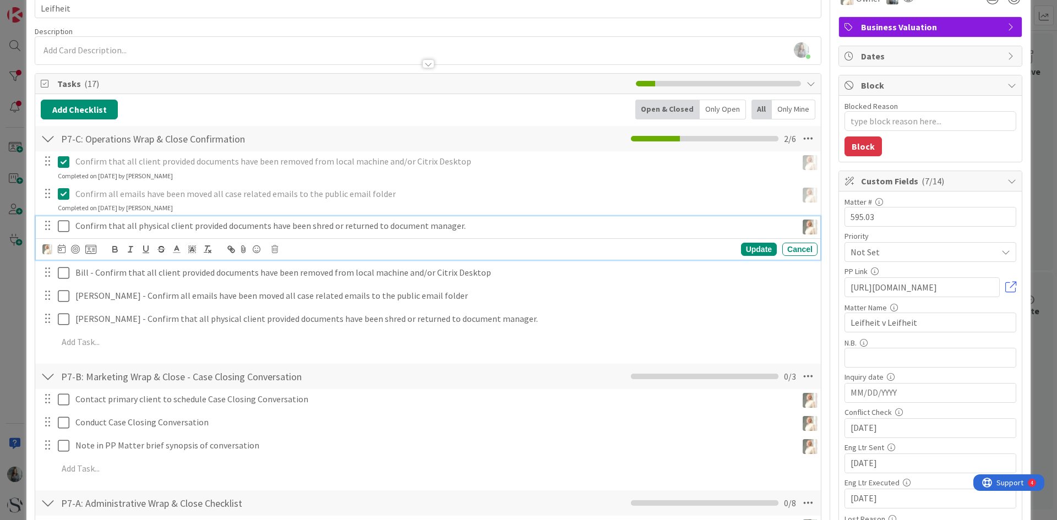
click at [65, 226] on icon at bounding box center [64, 226] width 12 height 13
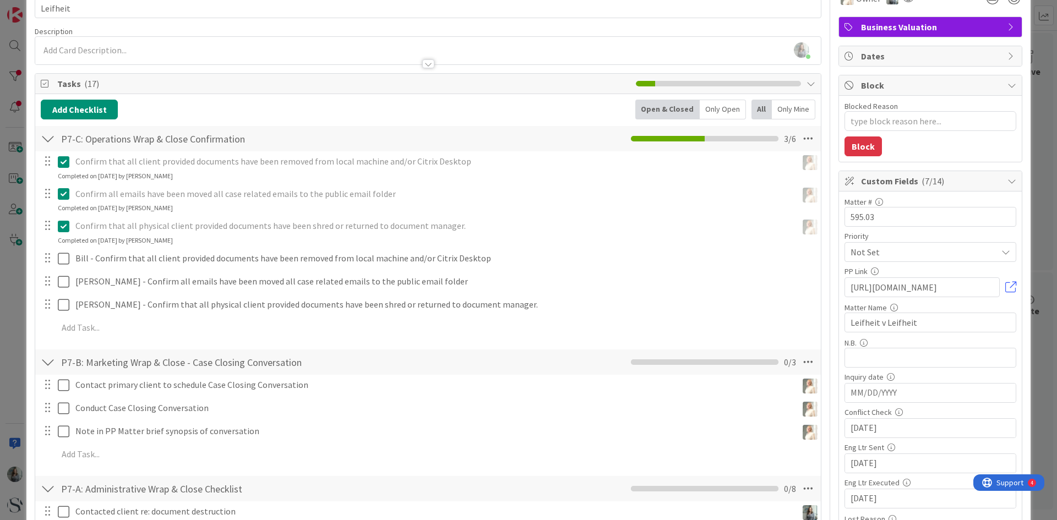
type textarea "x"
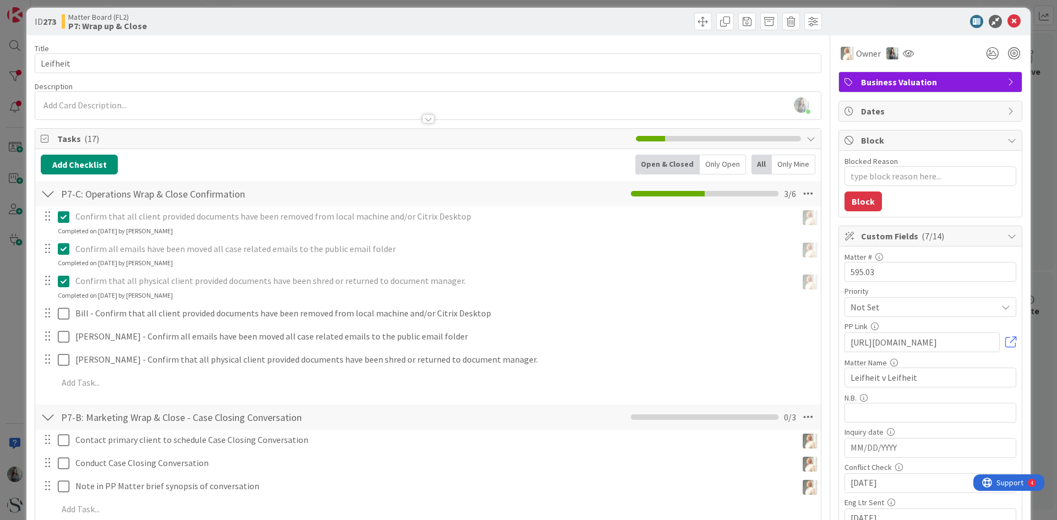
scroll to position [0, 0]
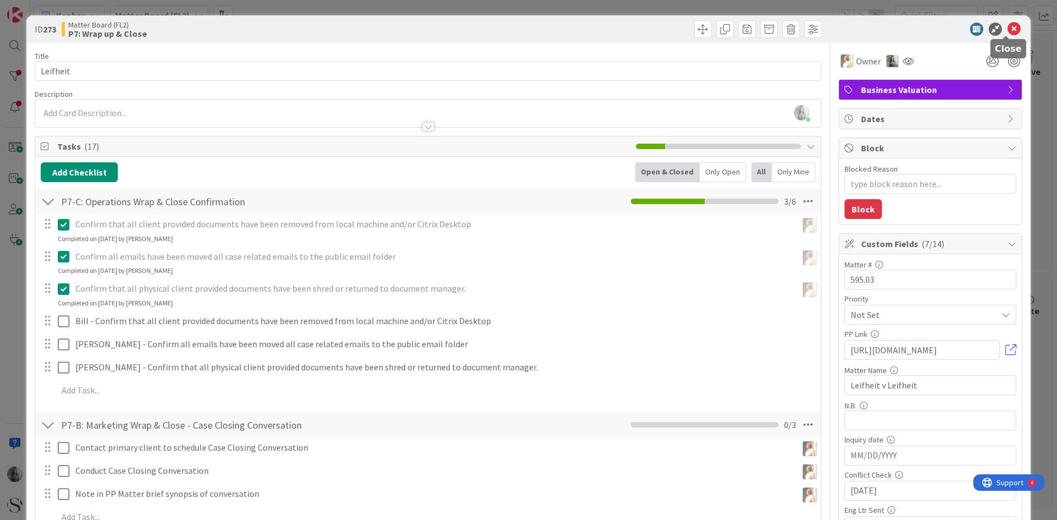
click at [1008, 31] on icon at bounding box center [1014, 29] width 13 height 13
